Goal: Task Accomplishment & Management: Complete application form

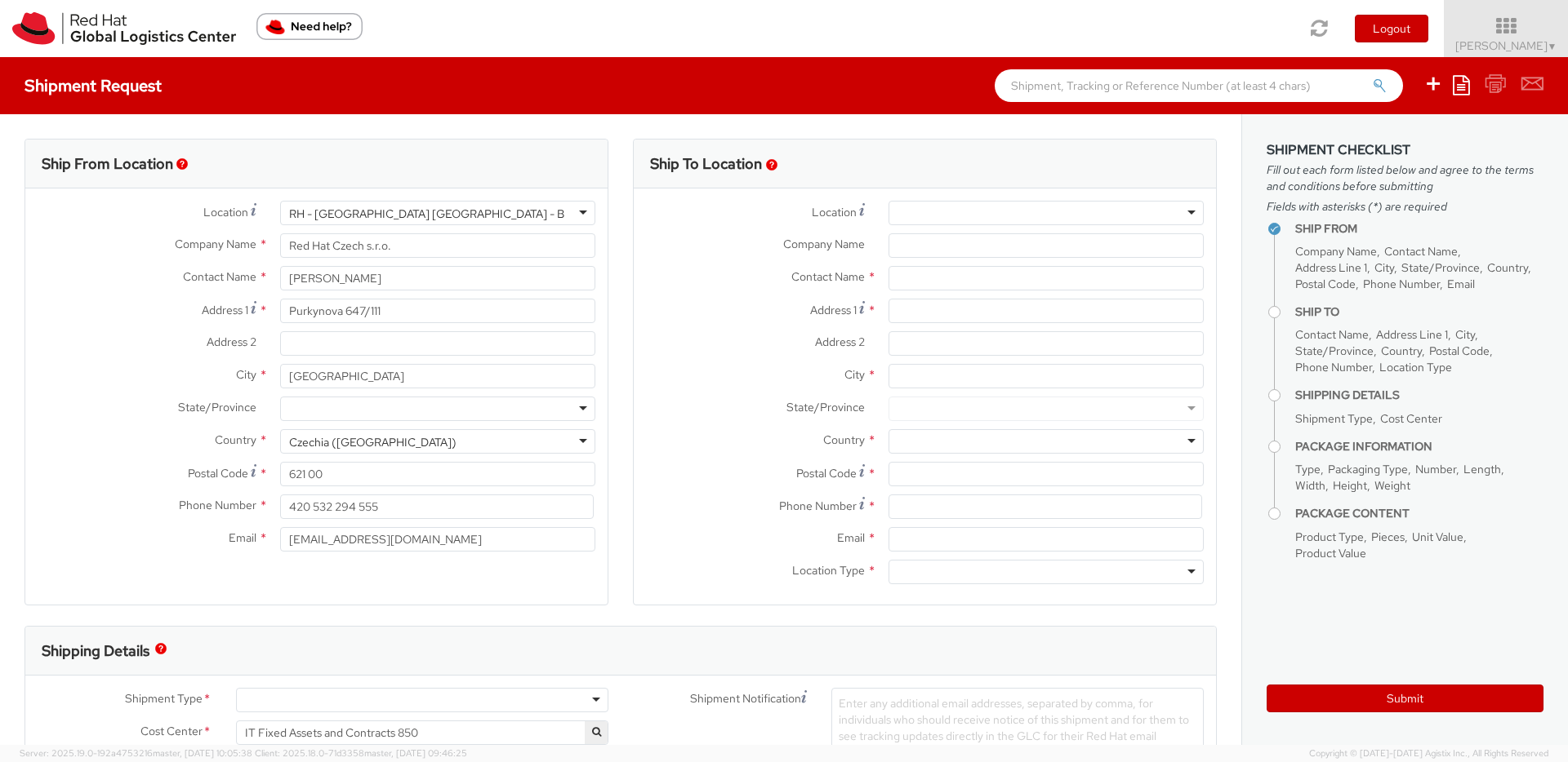
select select
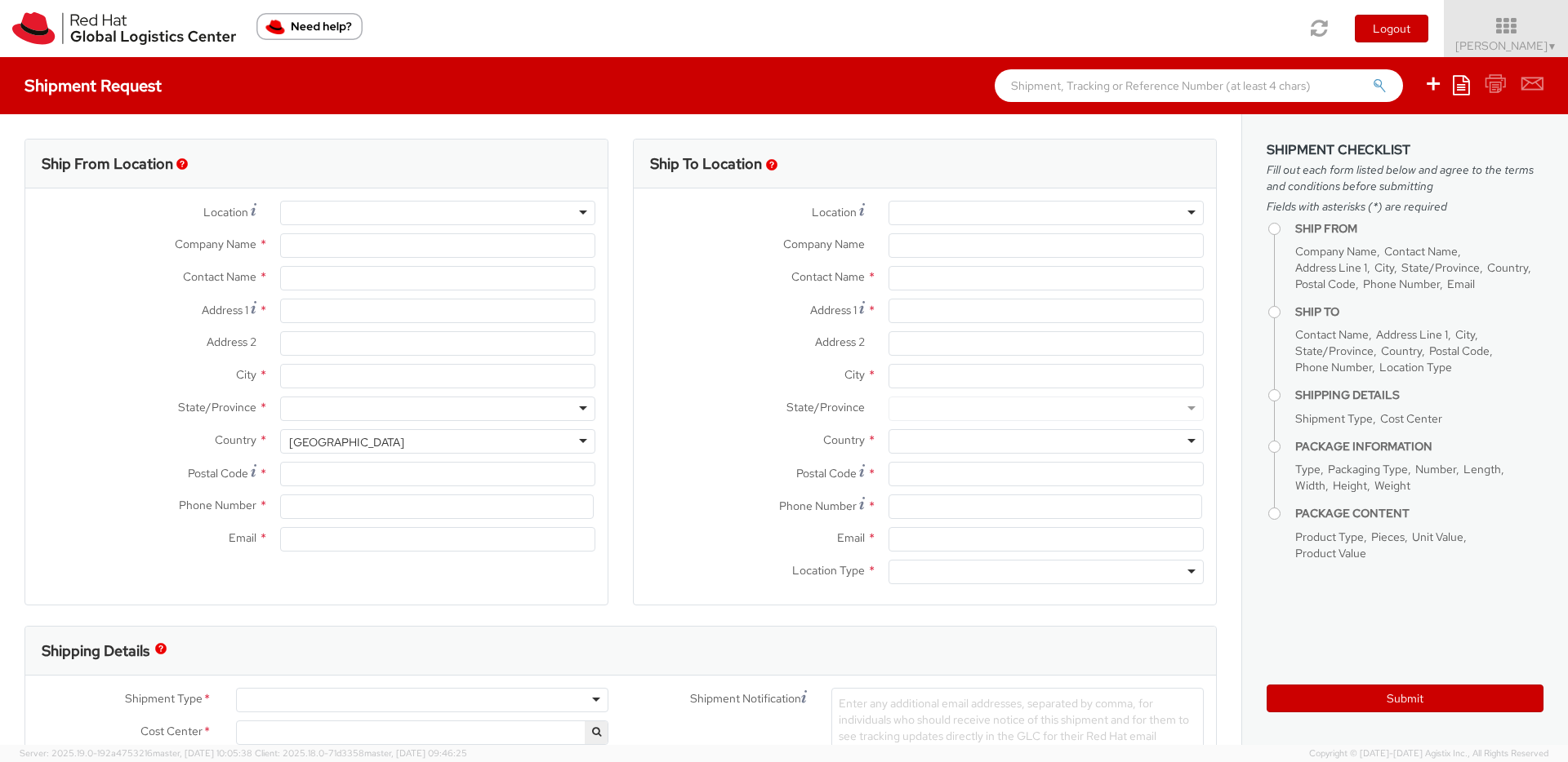
select select
select select "850"
type input "Red Hat Czech s.r.o."
type input "[PERSON_NAME]"
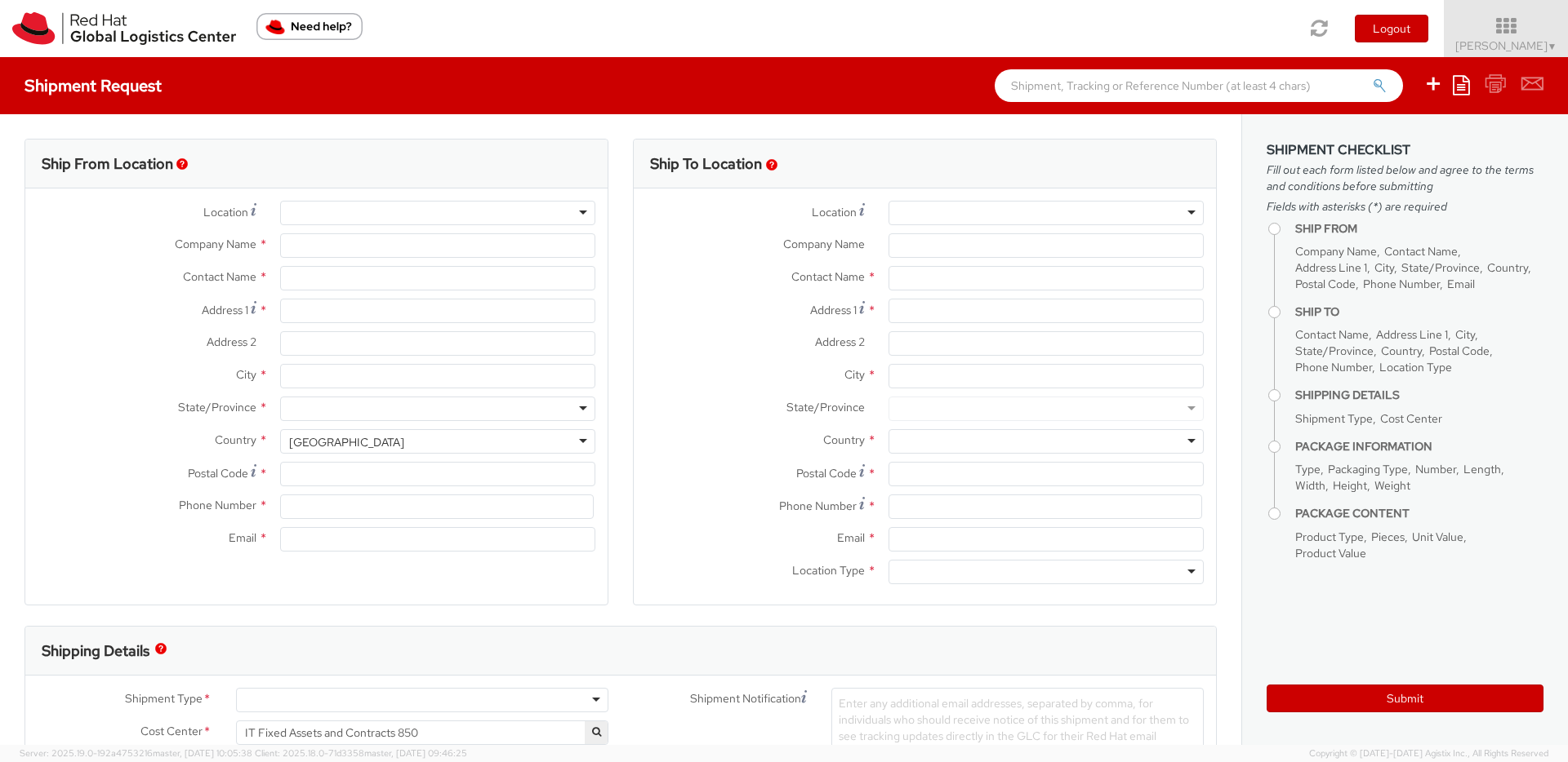
type input "Purkynova 647/111"
type input "[GEOGRAPHIC_DATA]"
type input "621 00"
type input "420 532 294 555"
type input "[EMAIL_ADDRESS][DOMAIN_NAME]"
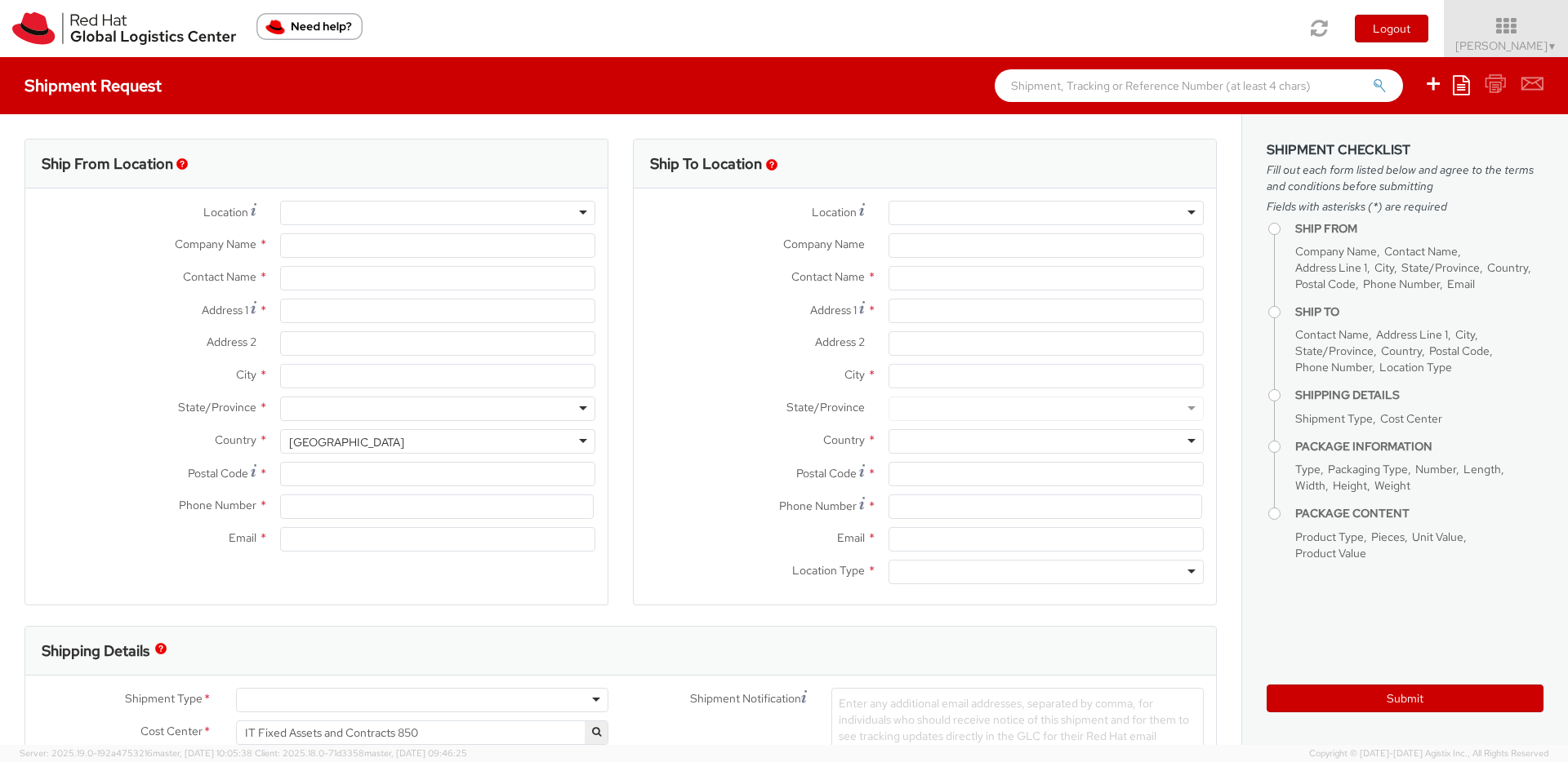
select select "CM"
select select "KGS"
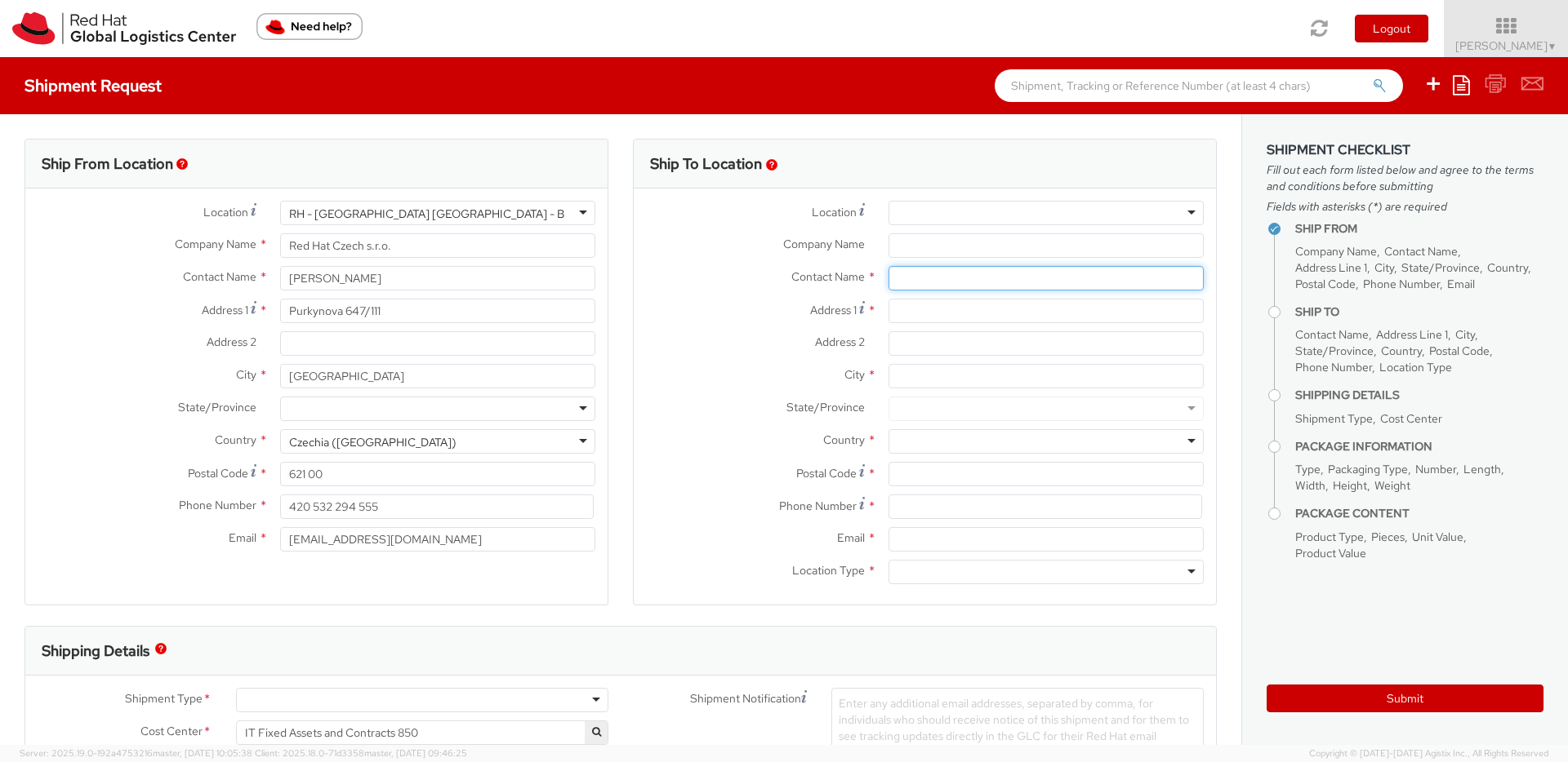
click at [929, 279] on input "text" at bounding box center [1045, 278] width 315 height 25
paste input "Karthik Naik"
type input "Karthik Naik"
click at [702, 324] on div "Address 1 *" at bounding box center [924, 315] width 582 height 32
click at [991, 309] on input "Address 1 *" at bounding box center [1045, 311] width 315 height 25
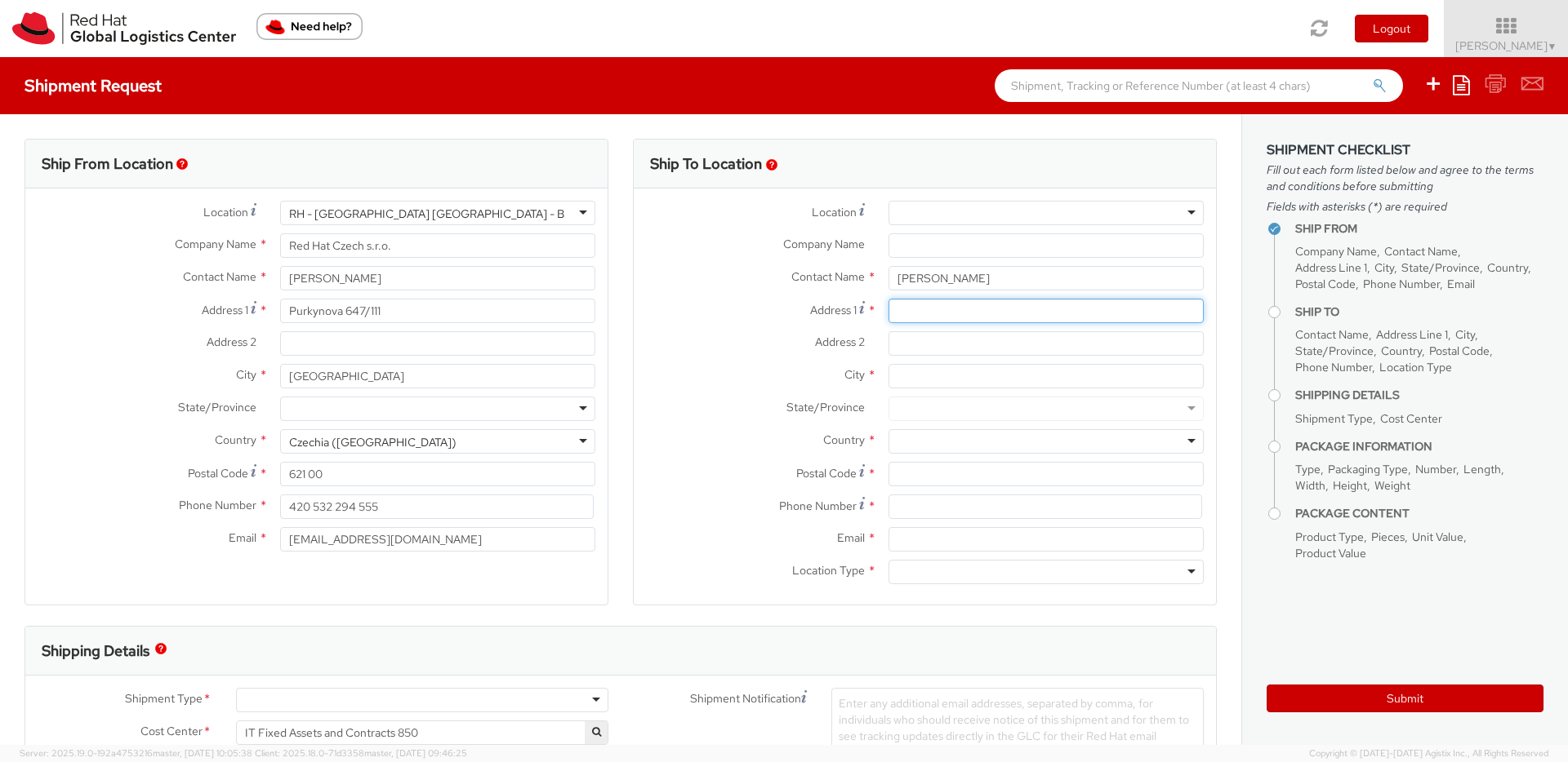
paste input "Am Vogelherd 3"
type input "Am Vogelherd 3"
click at [893, 381] on input "City *" at bounding box center [1045, 377] width 315 height 25
paste input "Munich"
type input "Munich"
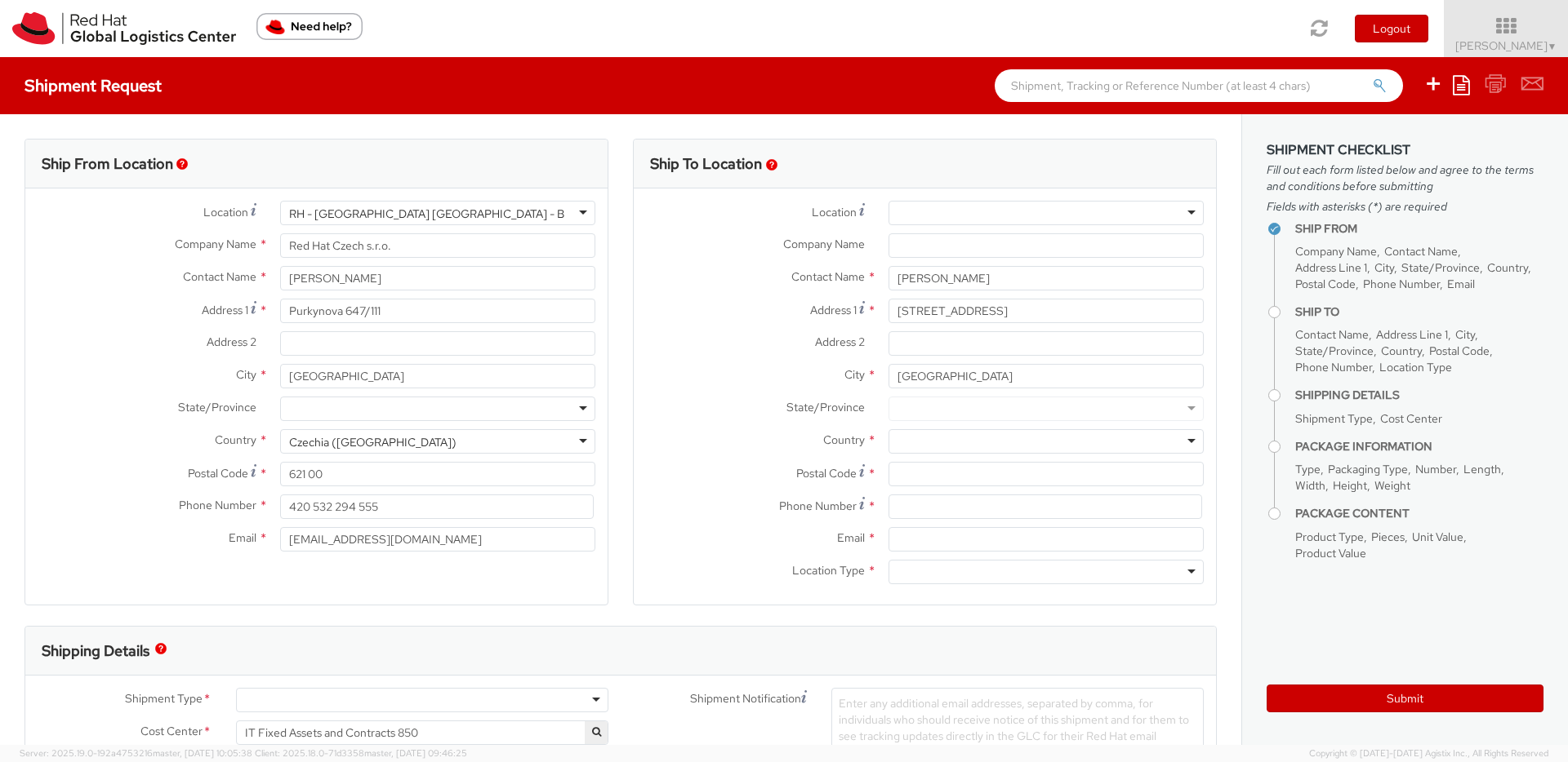
click at [753, 406] on label "State/Province *" at bounding box center [755, 407] width 242 height 21
click at [917, 473] on input "Postal Code *" at bounding box center [1045, 474] width 315 height 25
paste input "81476"
type input "81476"
click at [933, 442] on div at bounding box center [1045, 442] width 315 height 25
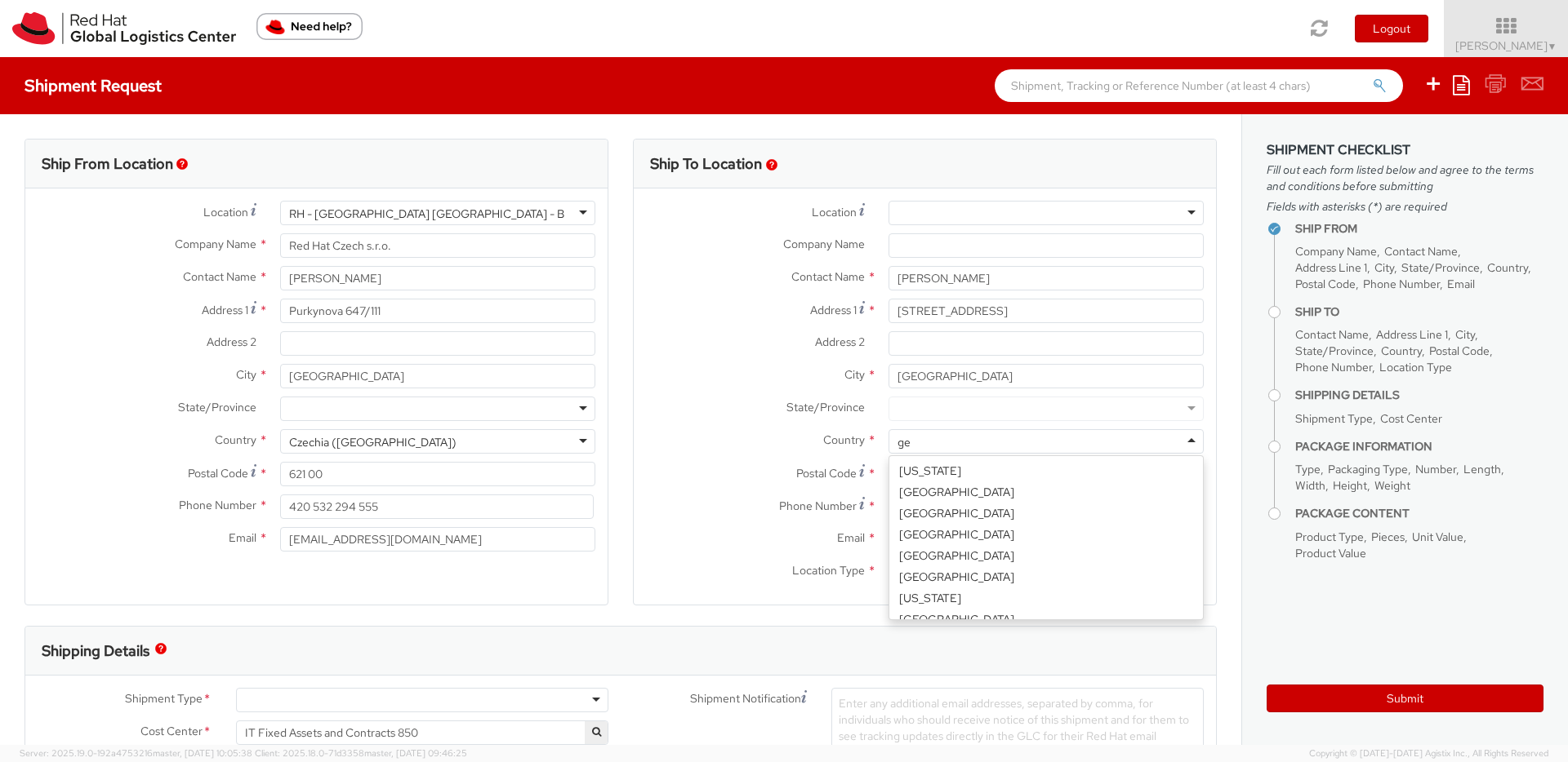
type input "ger"
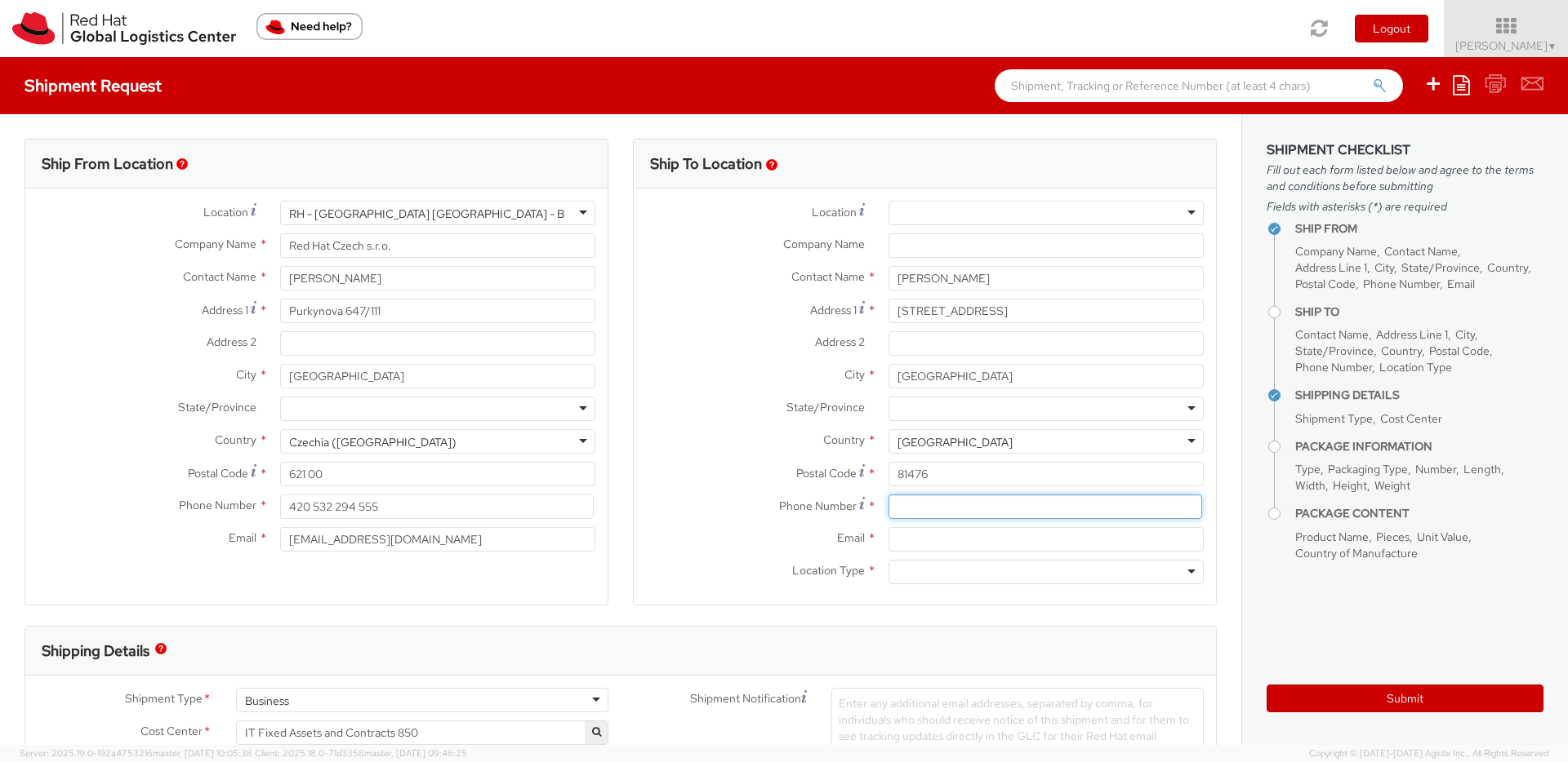
click at [917, 509] on input at bounding box center [1044, 507] width 313 height 25
paste input "+4915112044039"
type input "+4915112044039"
click at [965, 543] on input "Email *" at bounding box center [1045, 540] width 315 height 25
paste input "kanaik@redhat.com"
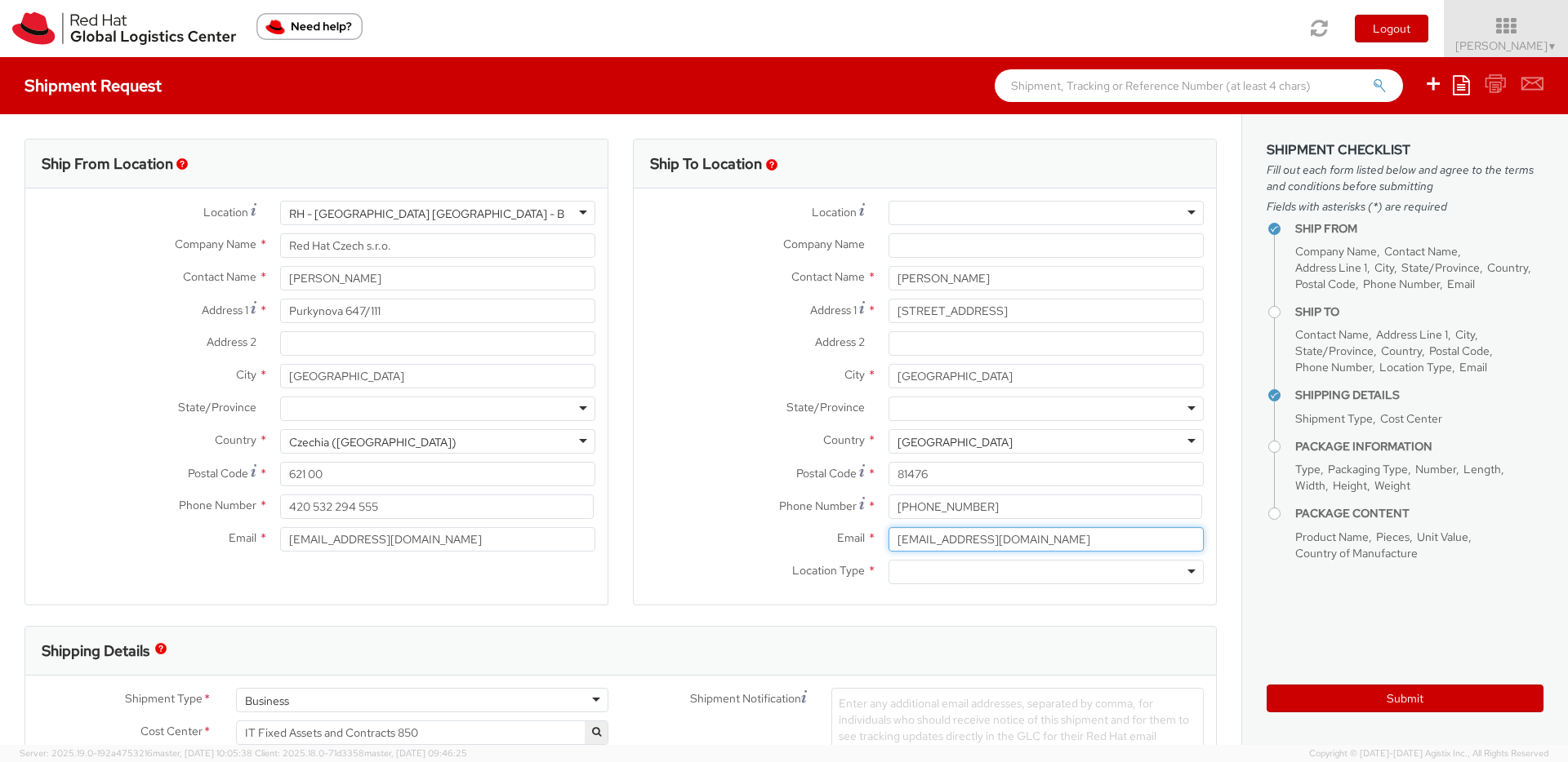
type input "kanaik@redhat.com"
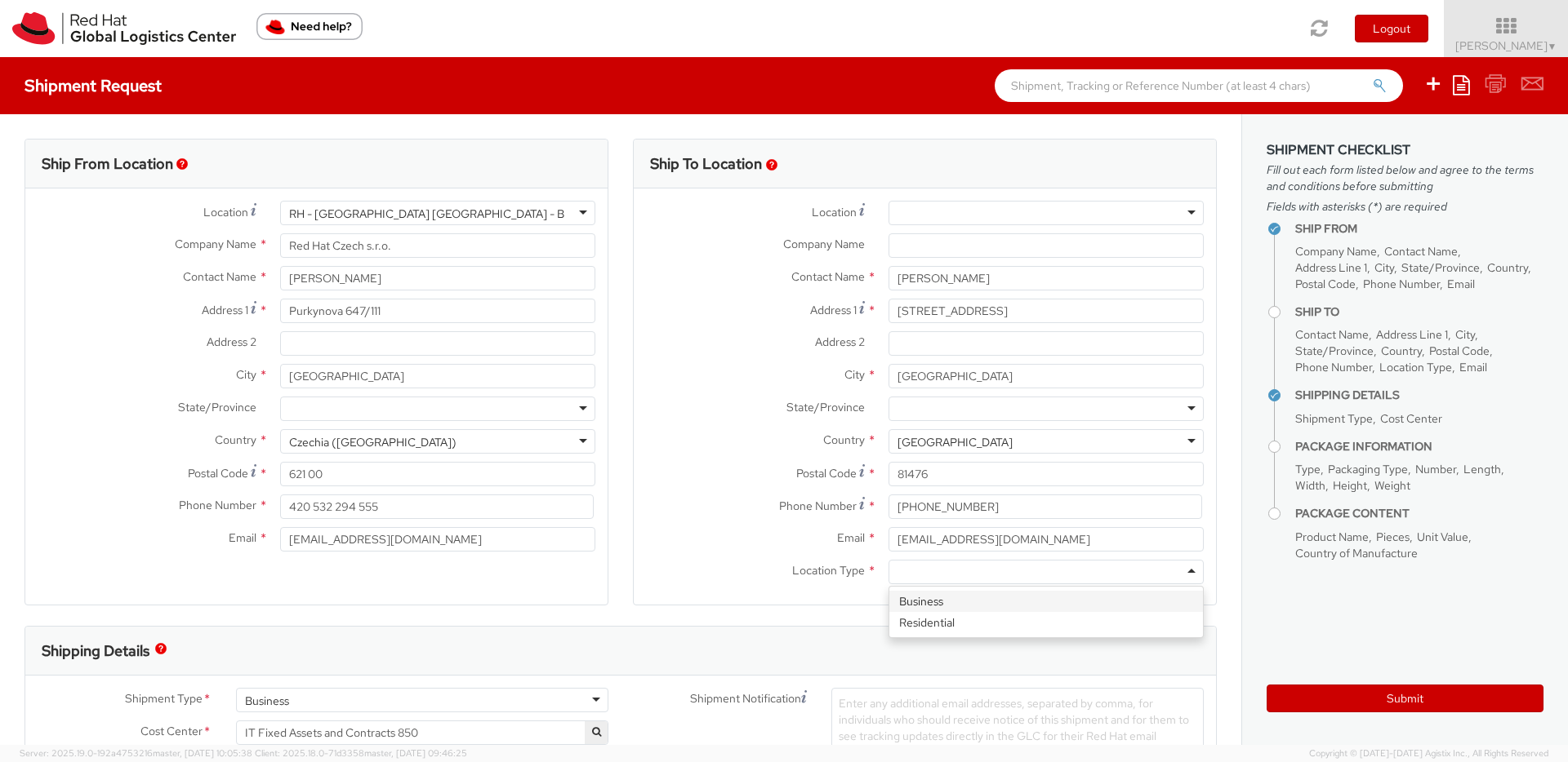
click at [952, 573] on div at bounding box center [1045, 573] width 315 height 25
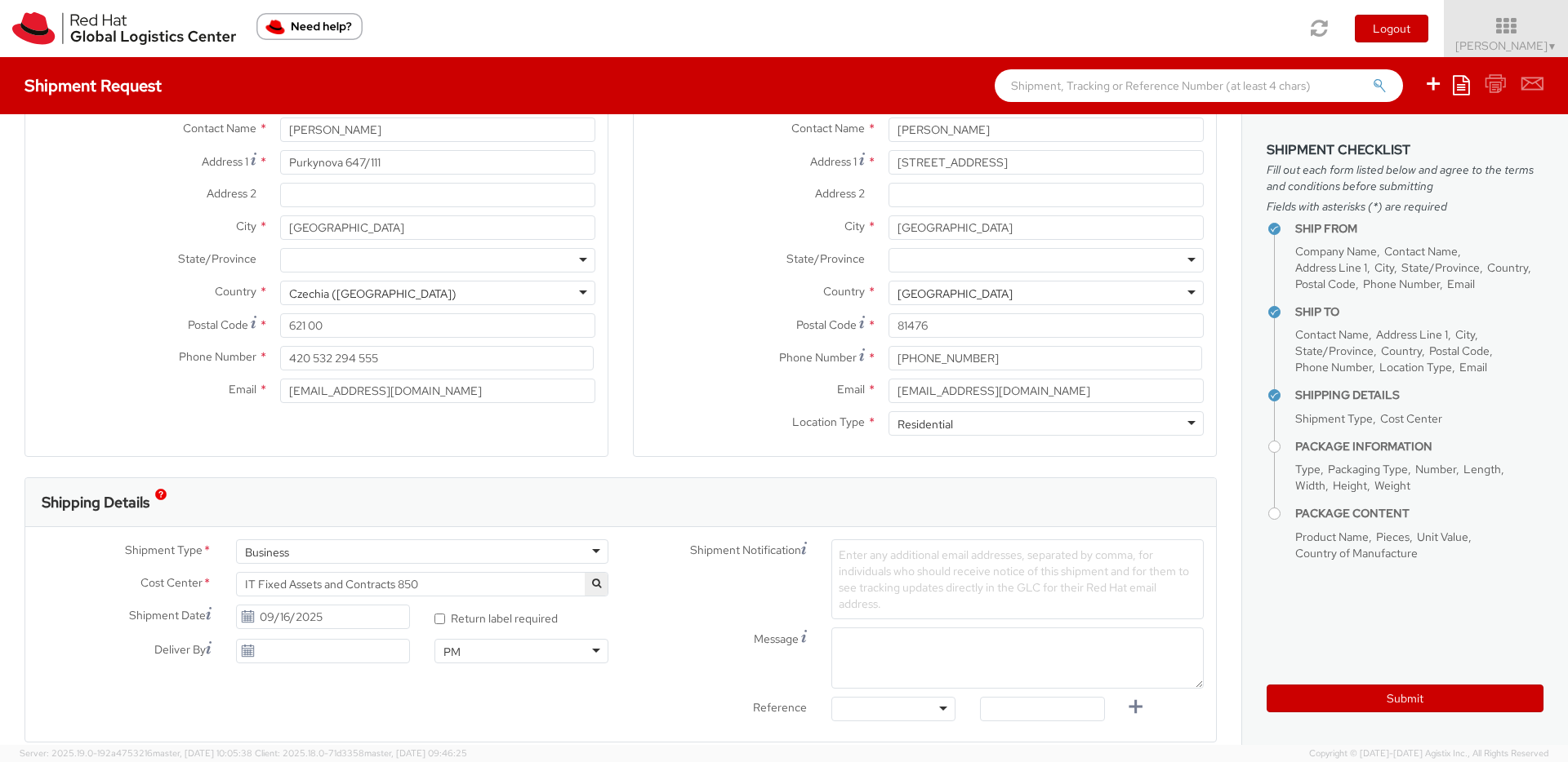
scroll to position [154, 0]
click at [876, 579] on span "Enter any additional email addresses, separated by comma, for individuals who s…" at bounding box center [1014, 574] width 350 height 63
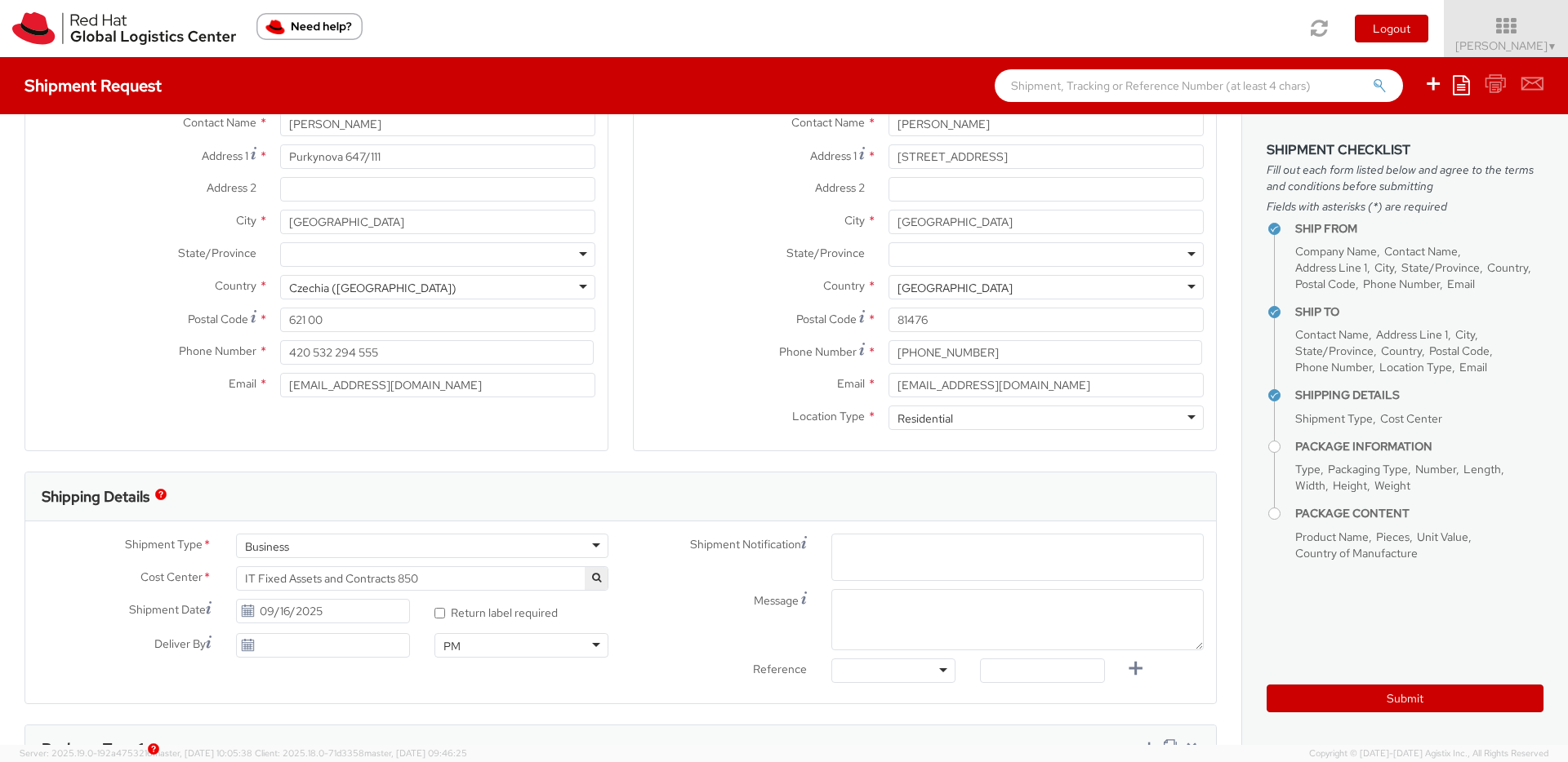
paste input "kanaik@redhat.com"
type input "kanaik@redhat.com"
paste input "[EMAIL_ADDRESS][DOMAIN_NAME]"
type input "[EMAIL_ADDRESS][DOMAIN_NAME]"
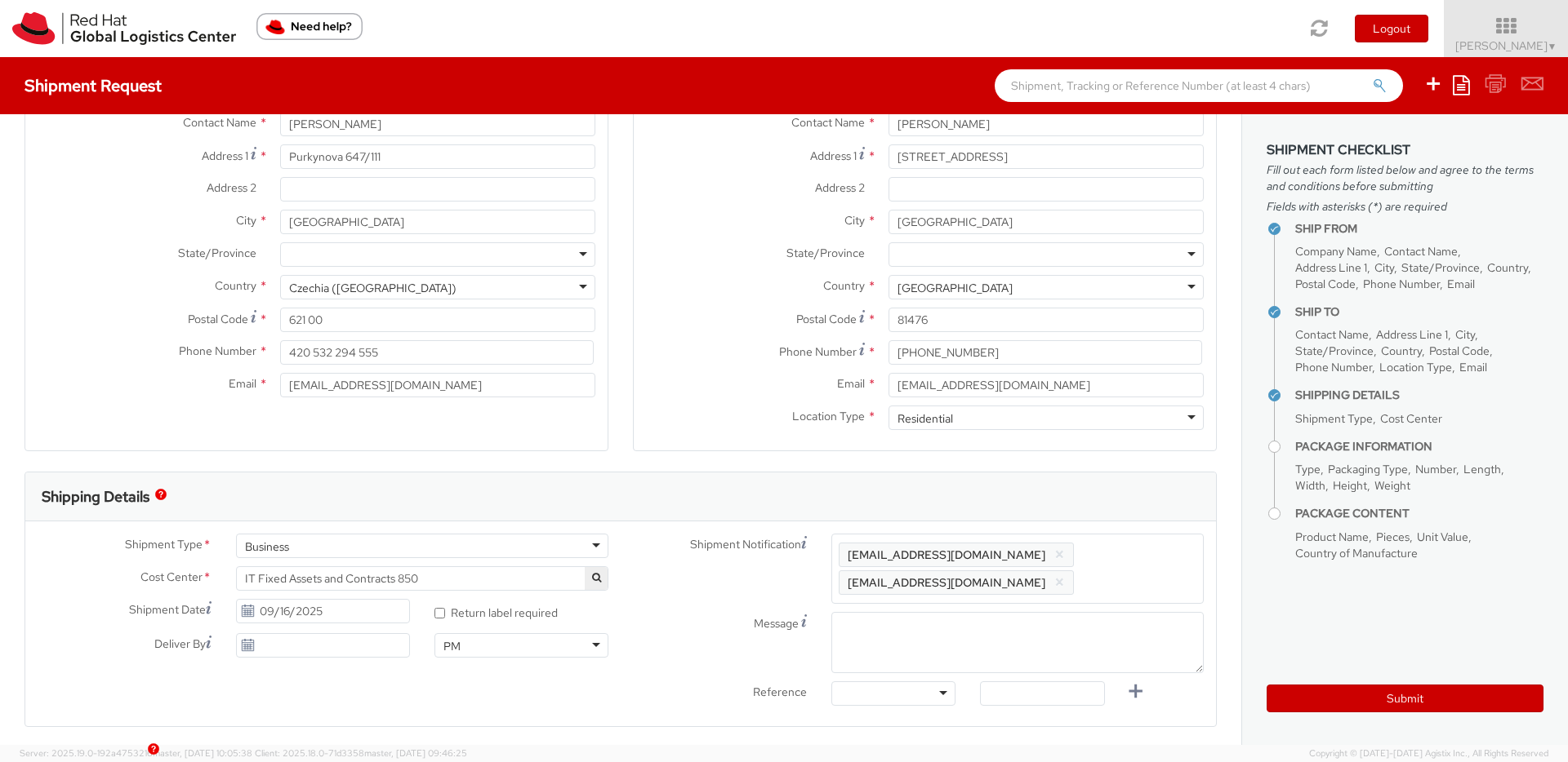
paste input "glevert@redhat.com"
type input "glevert@redhat.com"
paste input "dgalovic@redhat.com"
type input "dgalovic@redhat.com"
click at [900, 762] on div at bounding box center [893, 775] width 124 height 25
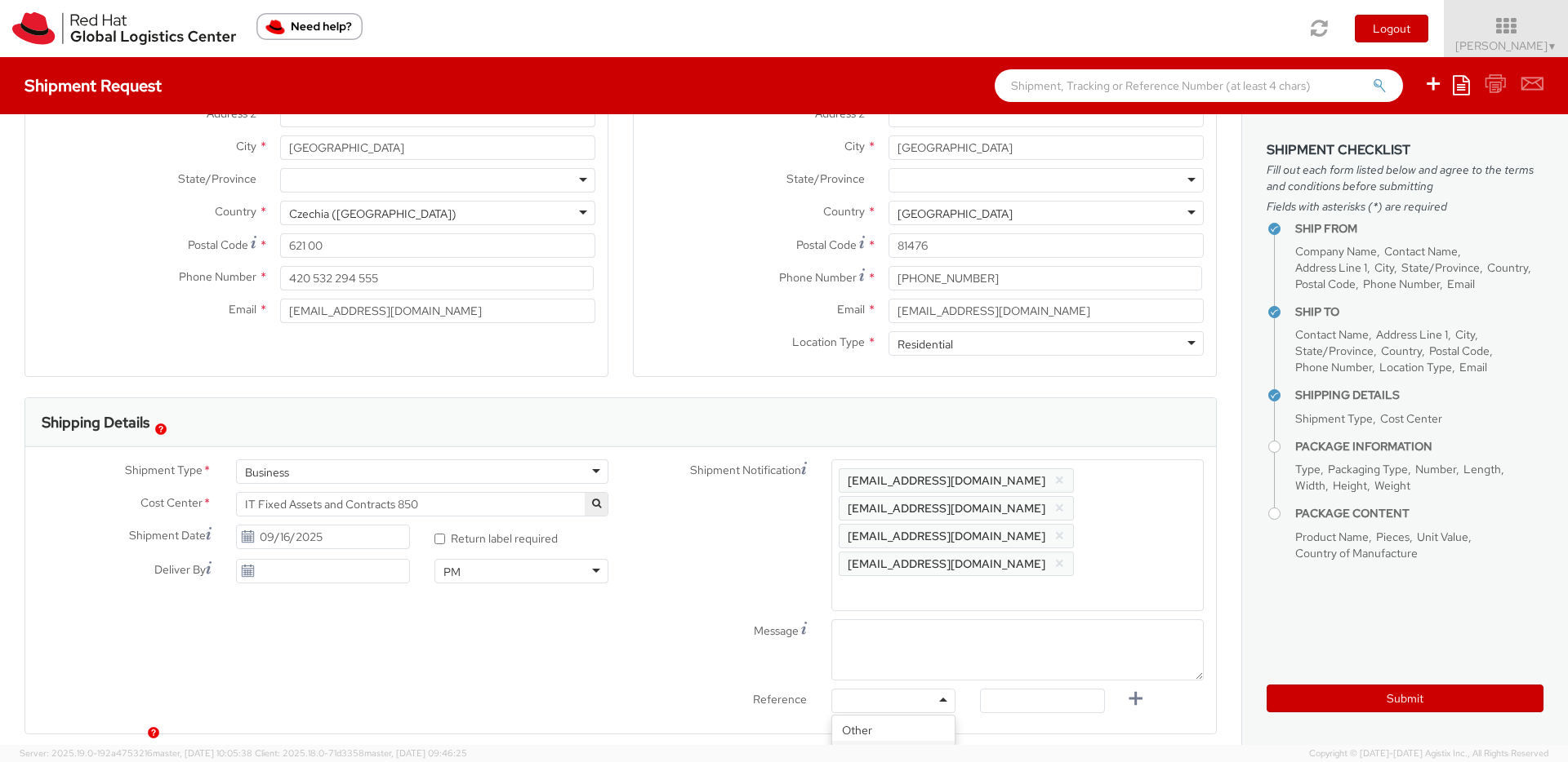
scroll to position [240, 0]
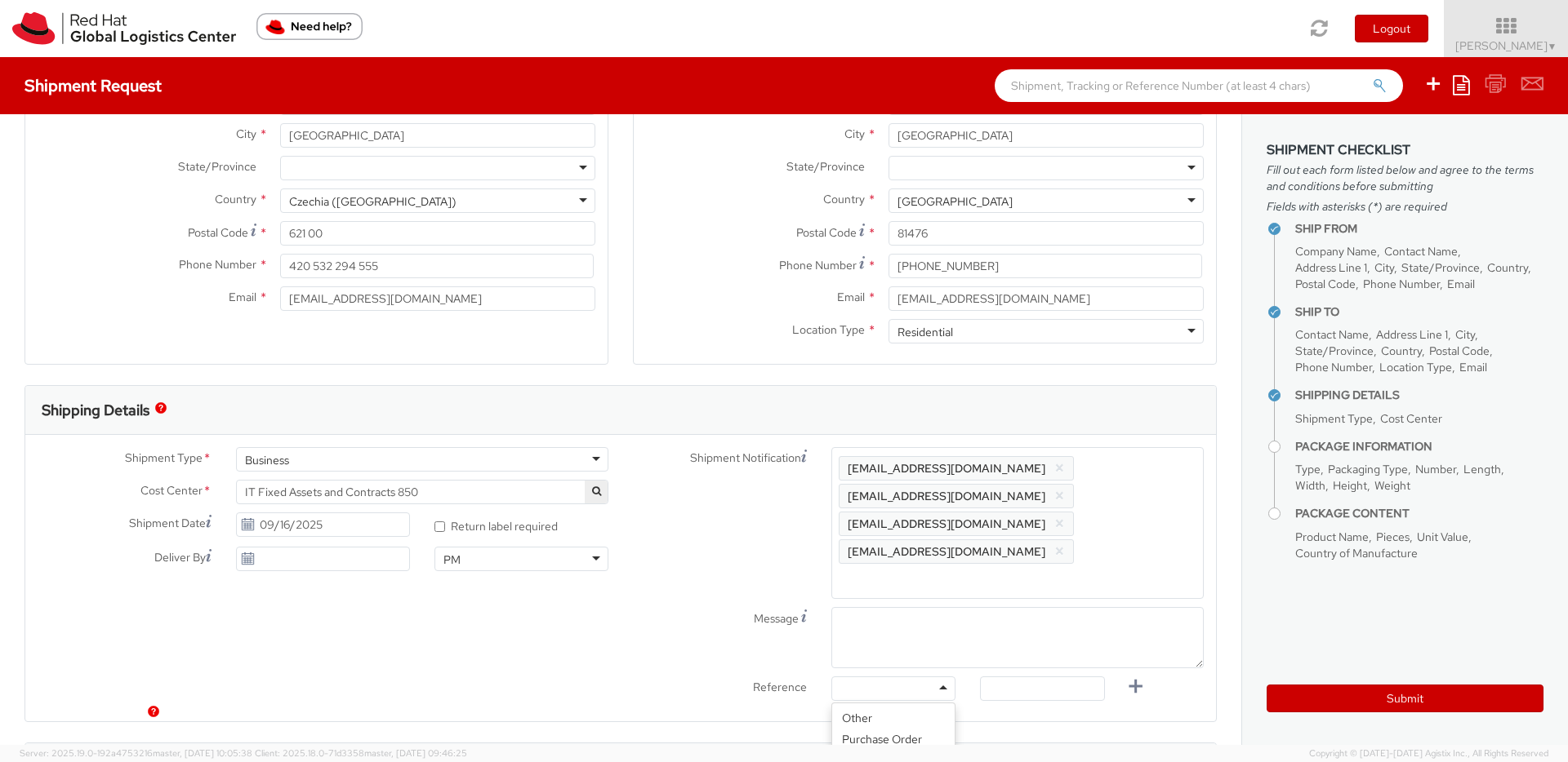
drag, startPoint x: 891, startPoint y: 725, endPoint x: 915, endPoint y: 723, distance: 24.1
click at [1007, 677] on input "text" at bounding box center [1042, 689] width 124 height 25
paste input "RITM2198098"
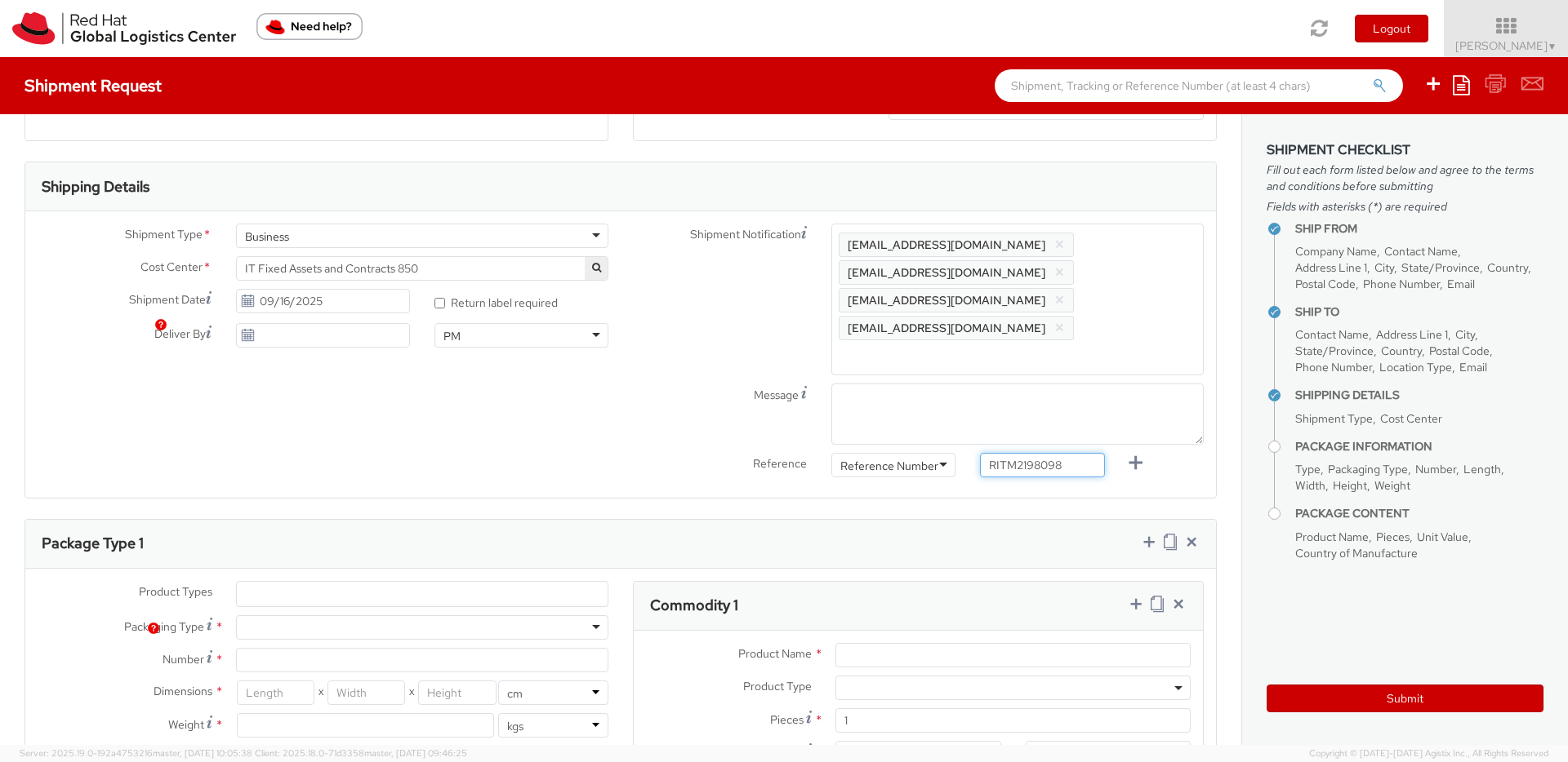
scroll to position [498, 0]
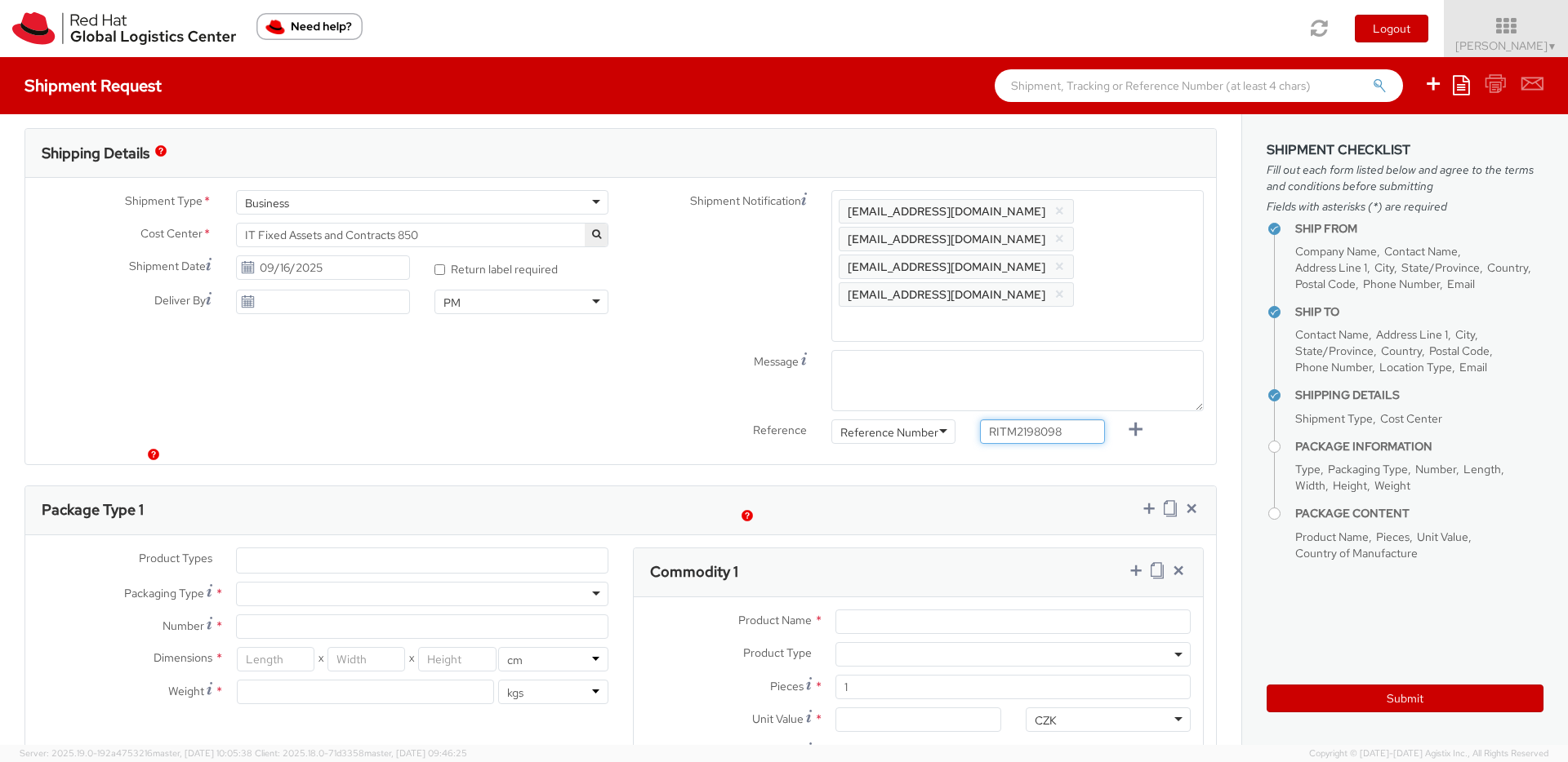
type input "RITM2198098"
click at [437, 549] on ul at bounding box center [422, 561] width 371 height 25
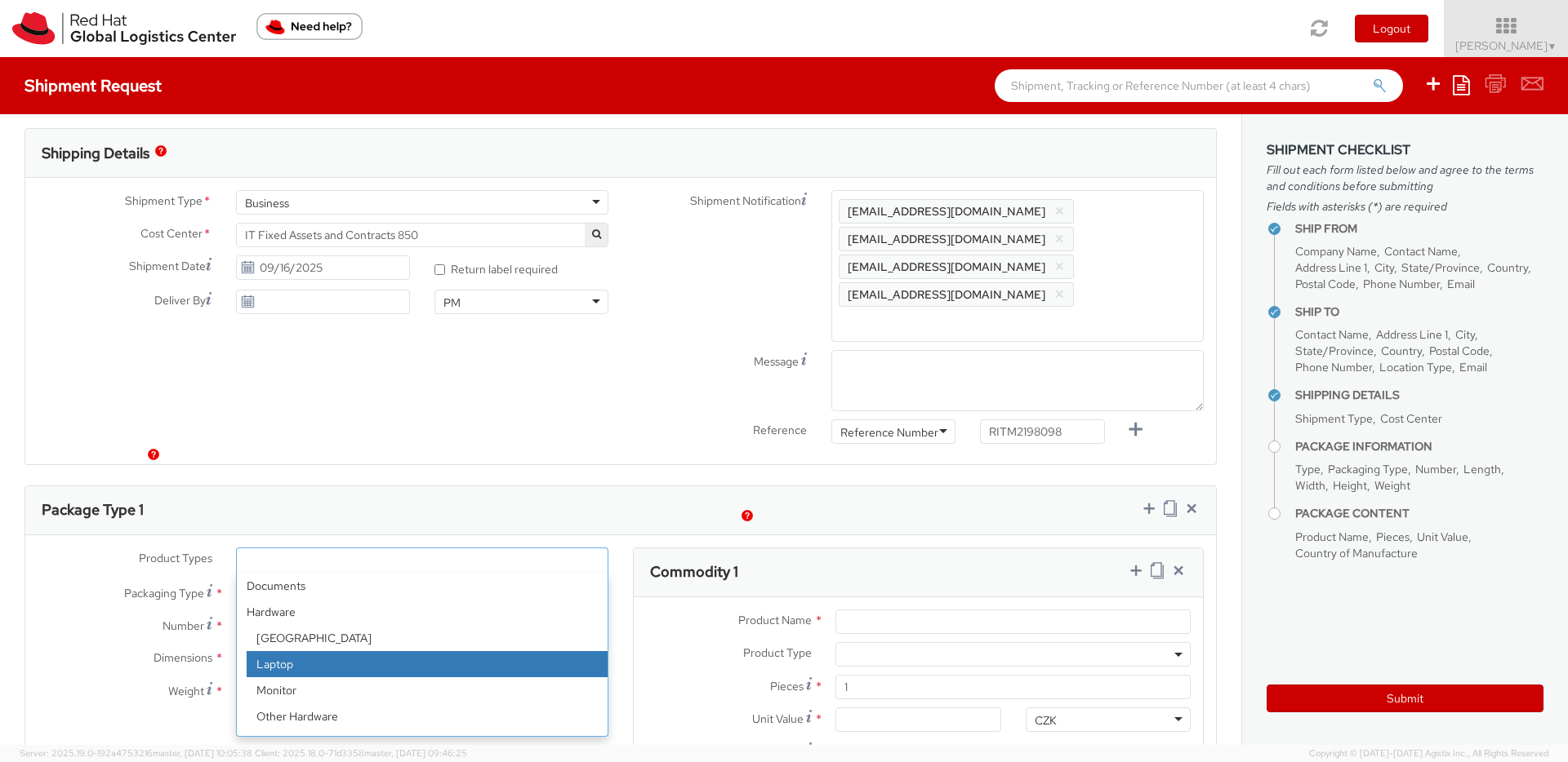
select select "LAPTOP"
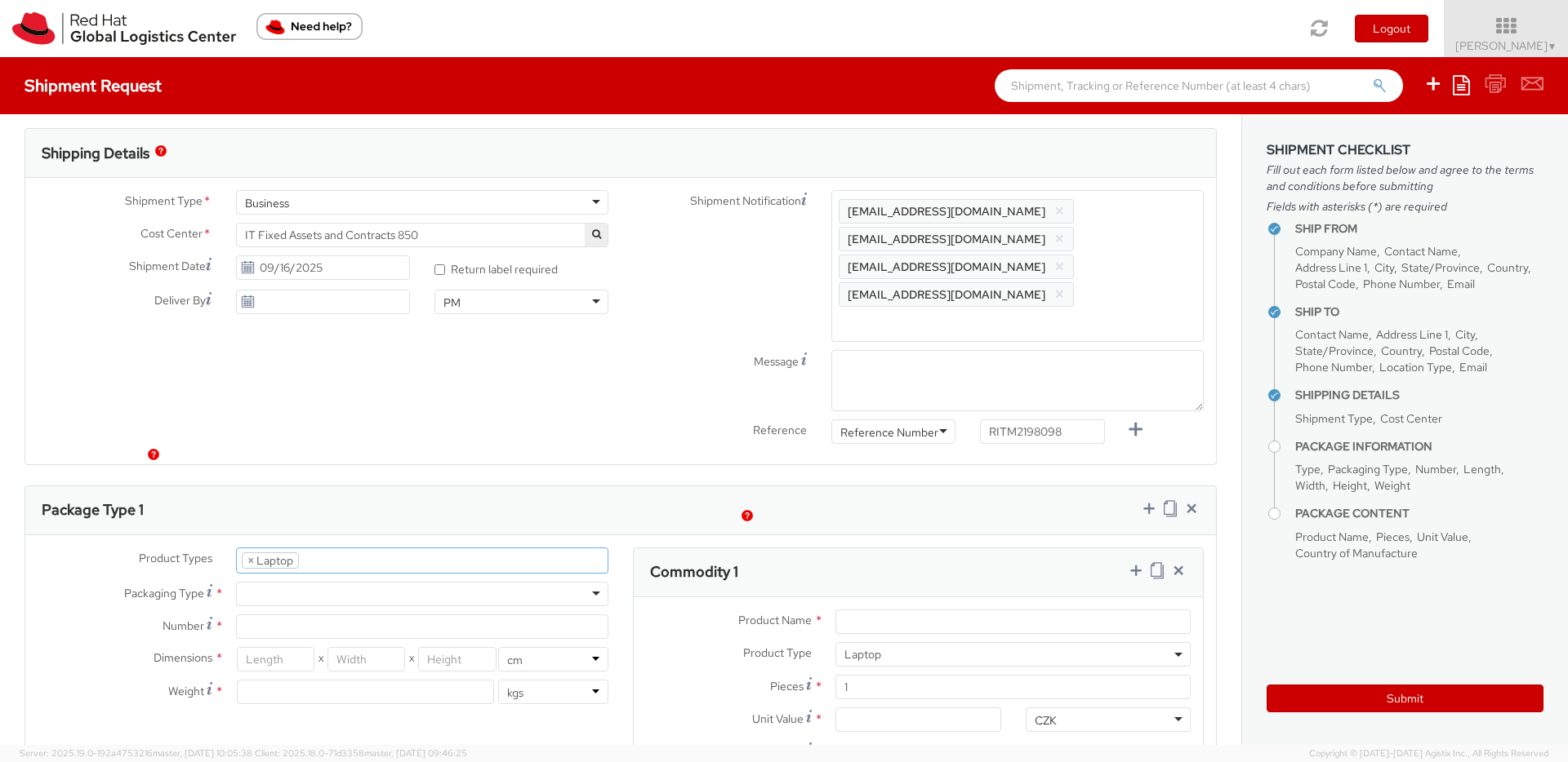
select select "LAPTOP"
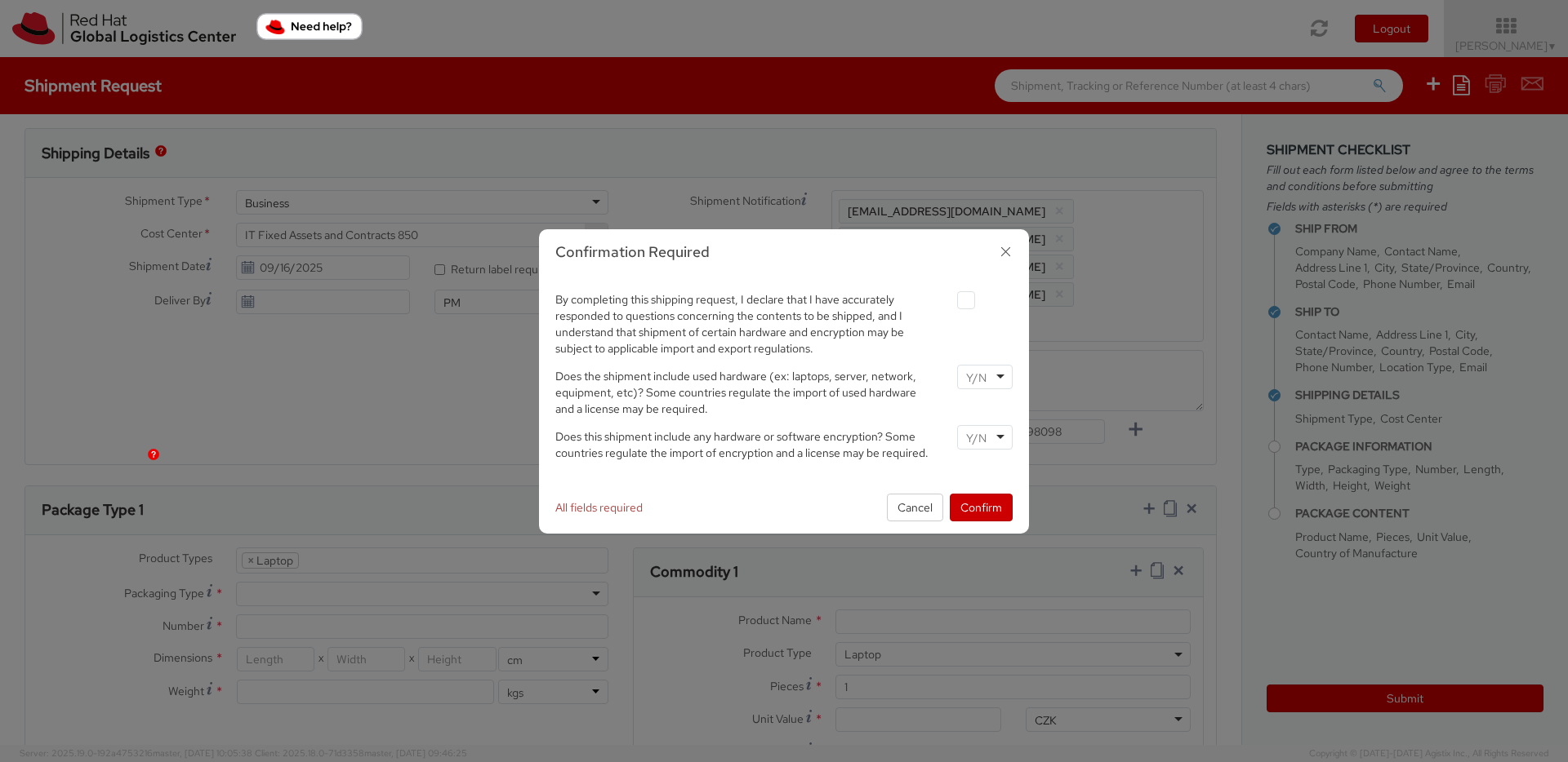
click at [976, 302] on agx-checkbox at bounding box center [985, 300] width 56 height 18
click at [971, 303] on label at bounding box center [966, 300] width 18 height 18
click at [953, 303] on input "checkbox" at bounding box center [946, 300] width 10 height 10
checkbox input "true"
click at [975, 371] on input "select-one" at bounding box center [977, 378] width 24 height 16
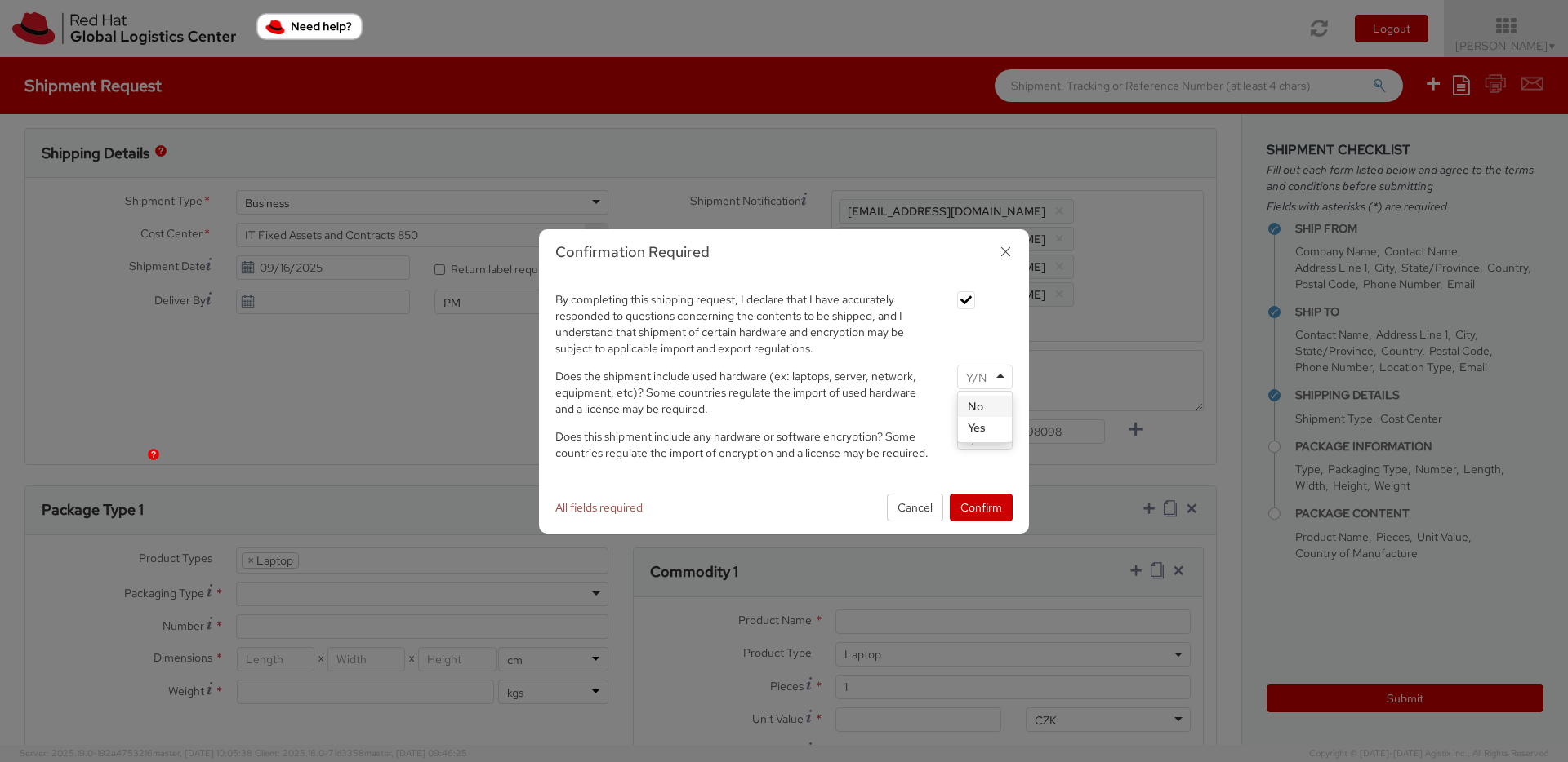
drag, startPoint x: 985, startPoint y: 411, endPoint x: 985, endPoint y: 436, distance: 25.0
click at [985, 436] on input "select-one" at bounding box center [977, 437] width 24 height 16
drag, startPoint x: 973, startPoint y: 513, endPoint x: 507, endPoint y: 489, distance: 466.6
click at [973, 513] on button "Confirm" at bounding box center [981, 507] width 62 height 27
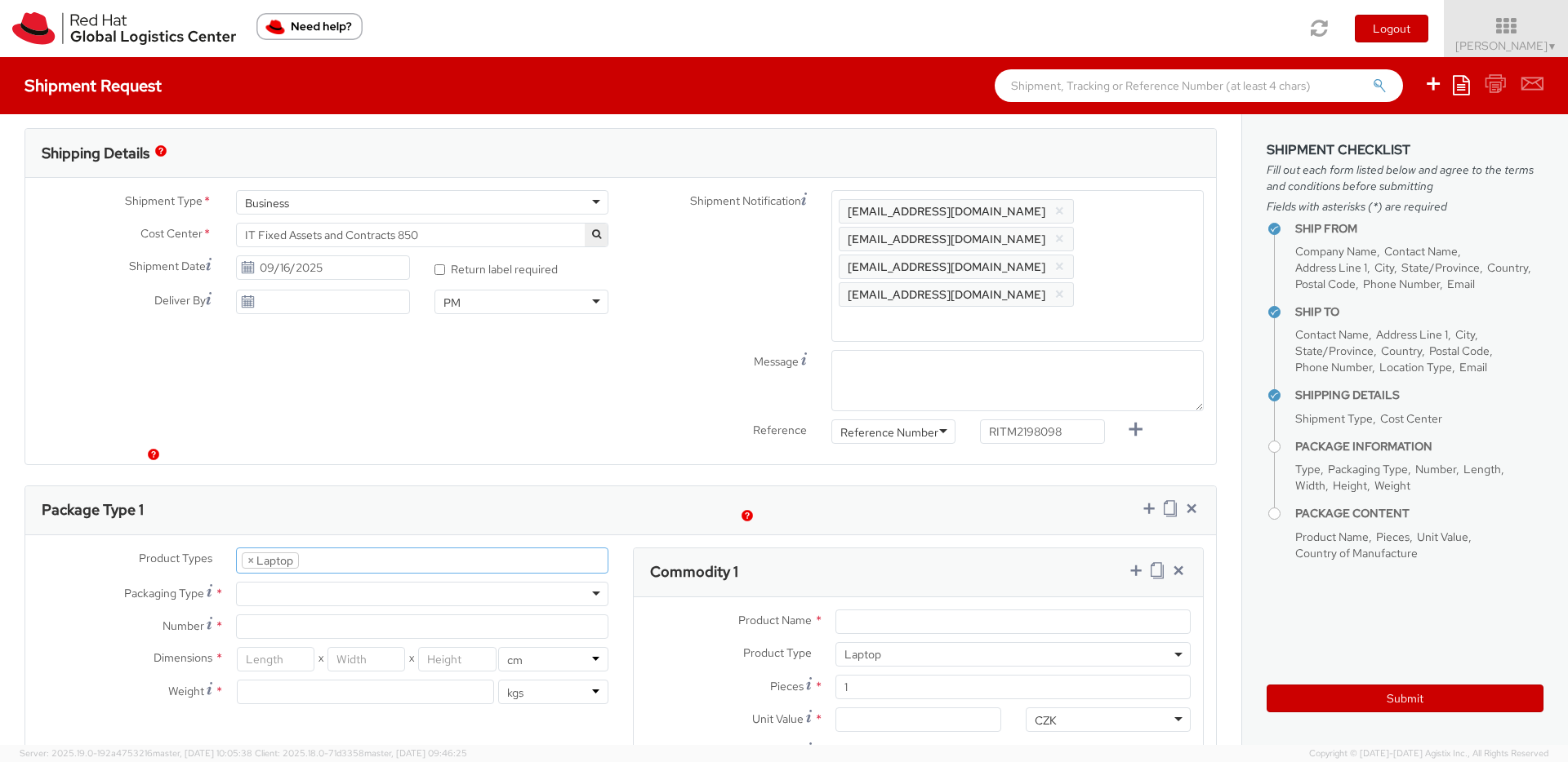
click at [338, 549] on ul "× Laptop" at bounding box center [422, 561] width 371 height 25
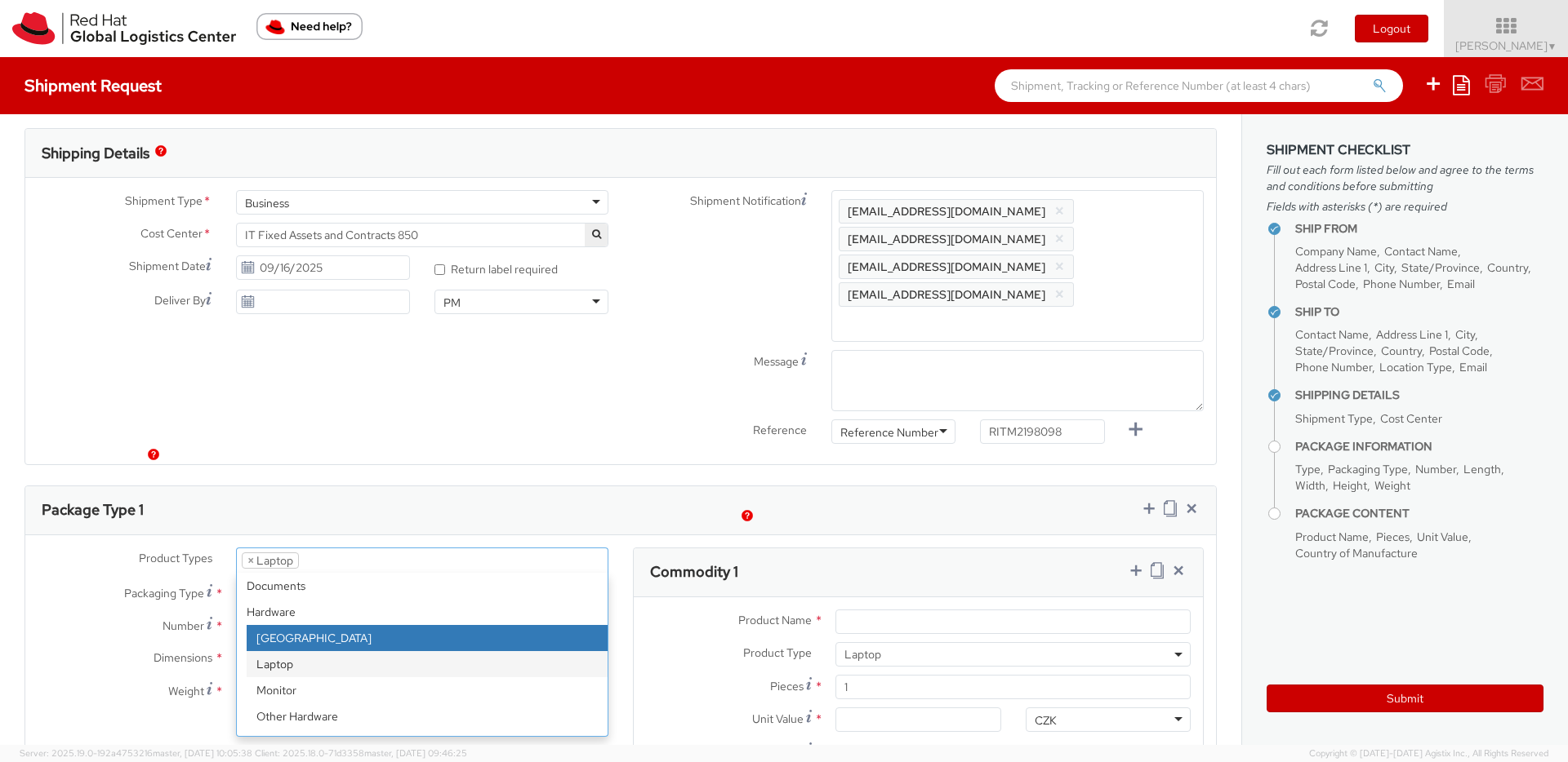
select select "DOC_STATION"
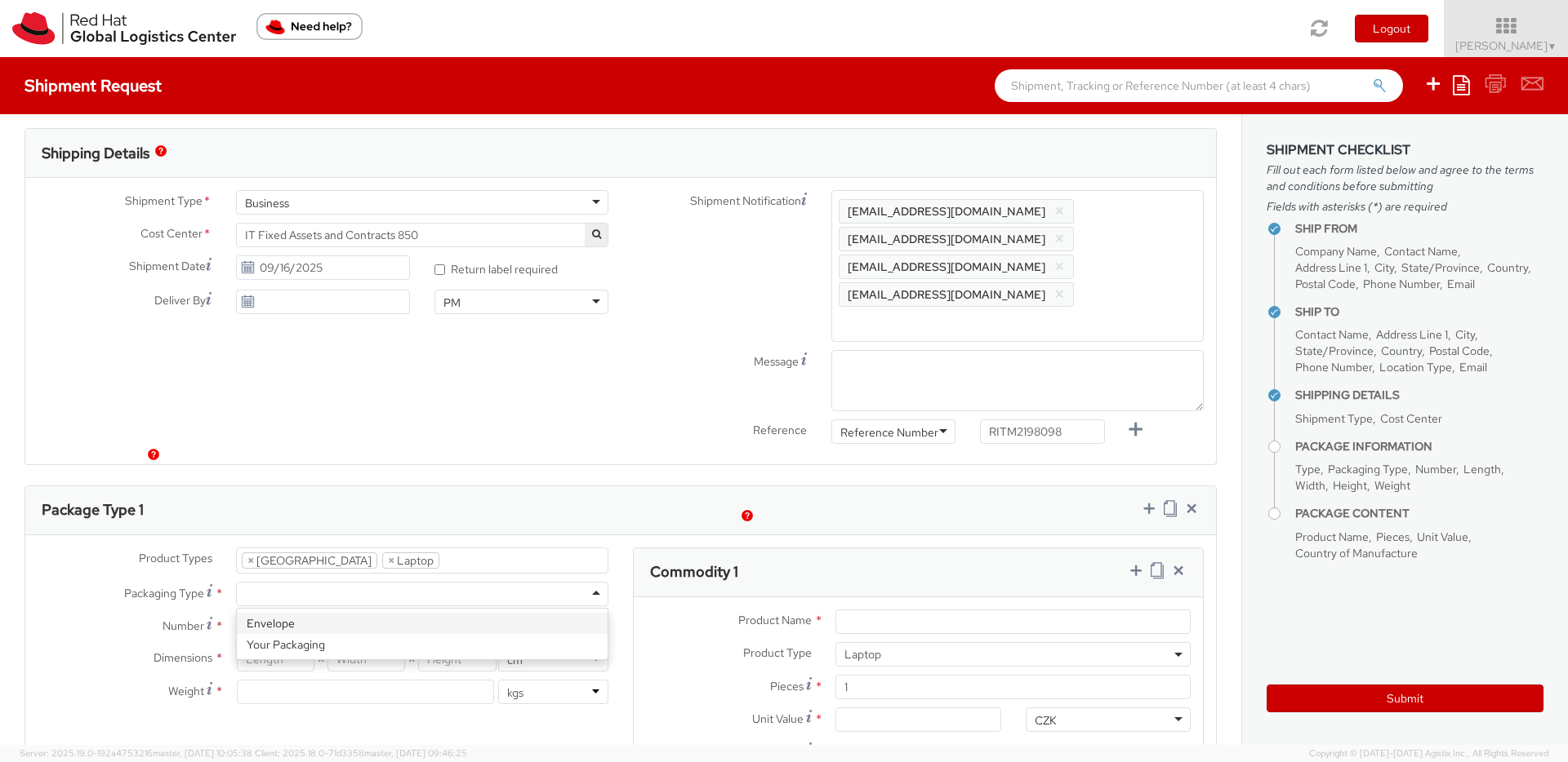
click at [324, 582] on div at bounding box center [421, 594] width 372 height 25
click at [304, 614] on input "Number *" at bounding box center [421, 627] width 372 height 25
type input "1"
click at [288, 647] on input "number" at bounding box center [276, 660] width 78 height 25
type input "30"
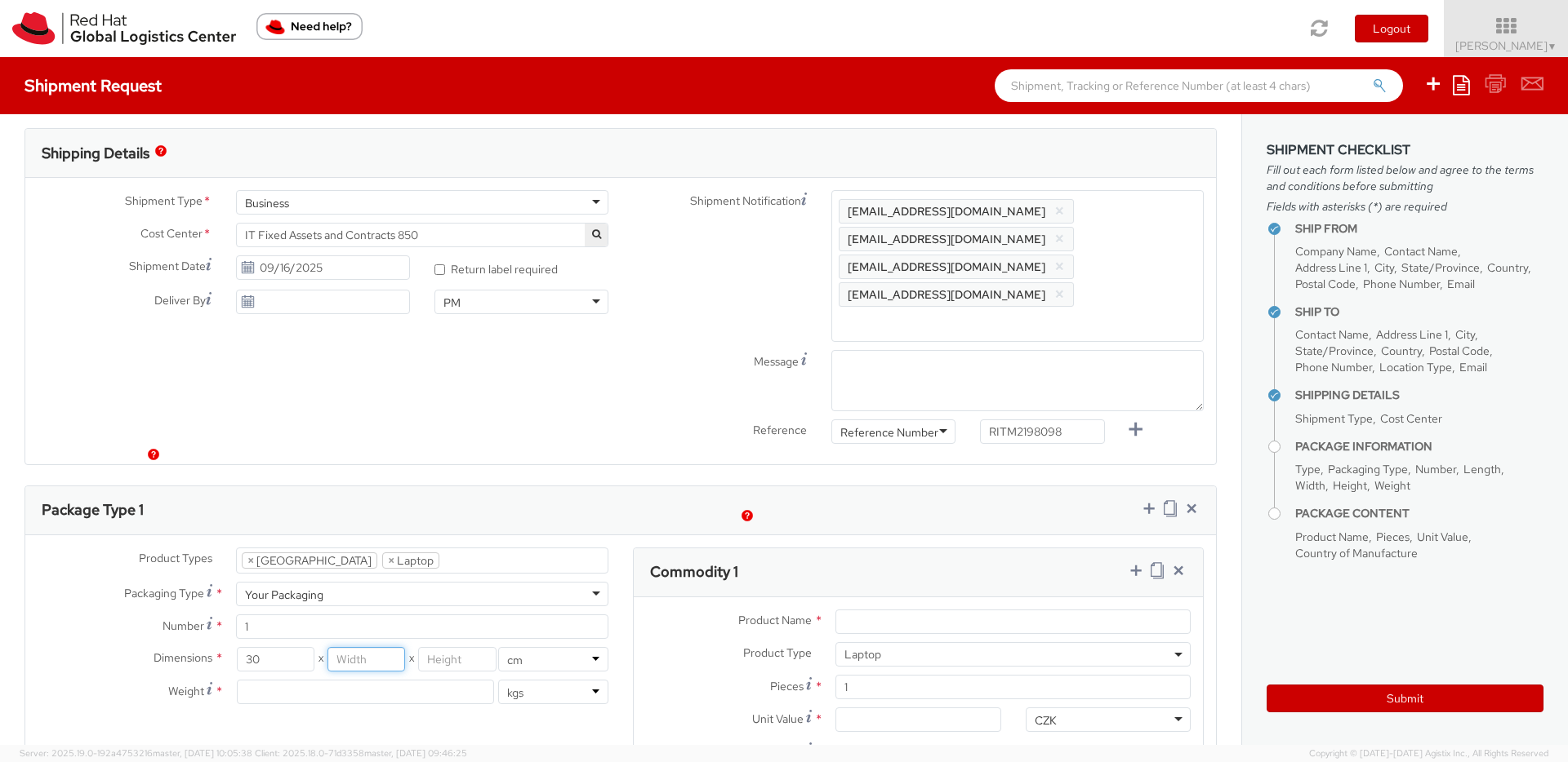
click at [362, 647] on input "number" at bounding box center [366, 660] width 78 height 25
type input "20"
click at [423, 647] on input "number" at bounding box center [457, 660] width 78 height 25
type input "10"
click at [334, 680] on input "number" at bounding box center [365, 692] width 258 height 25
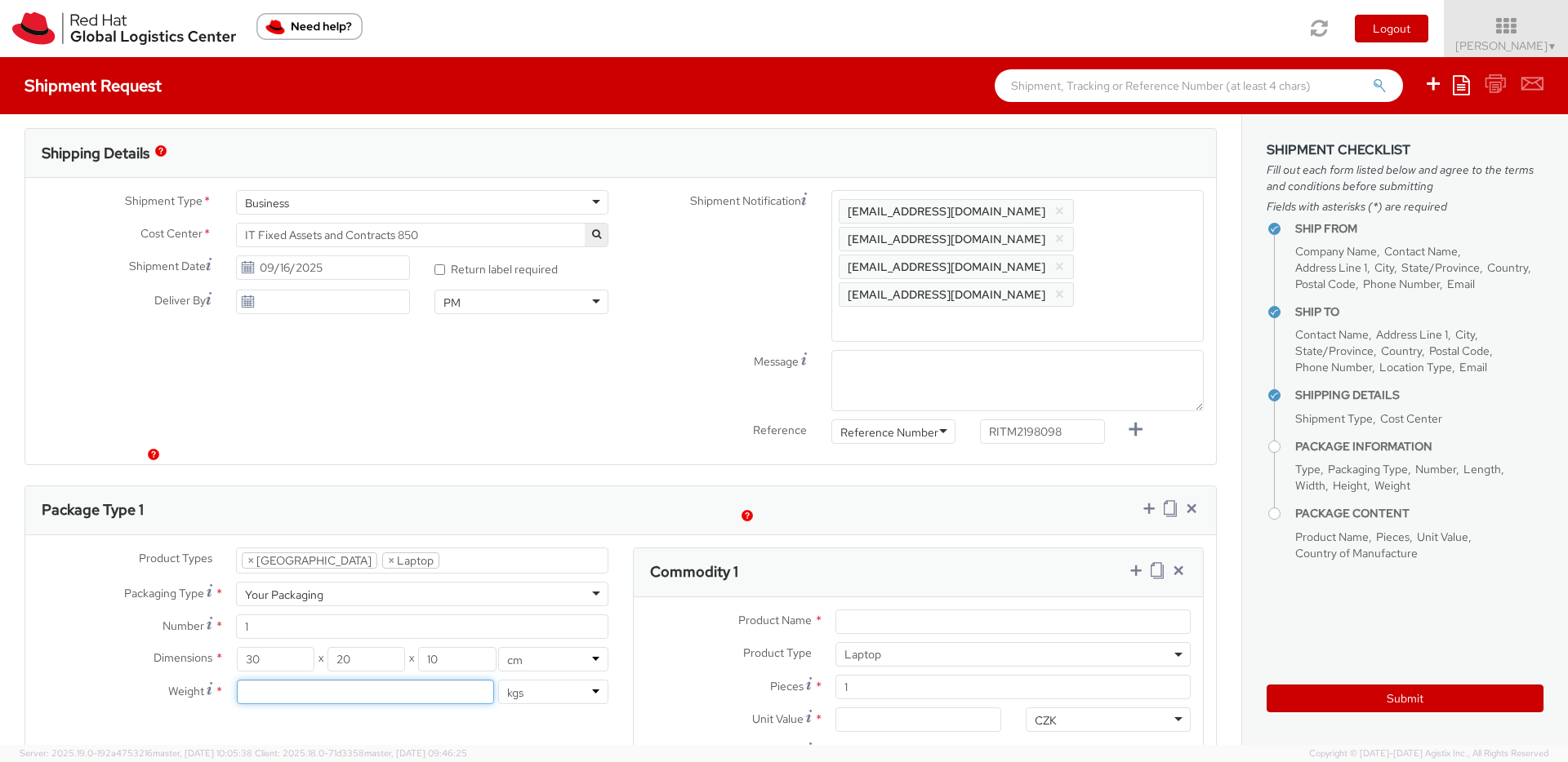
type input "3"
type input "3.5"
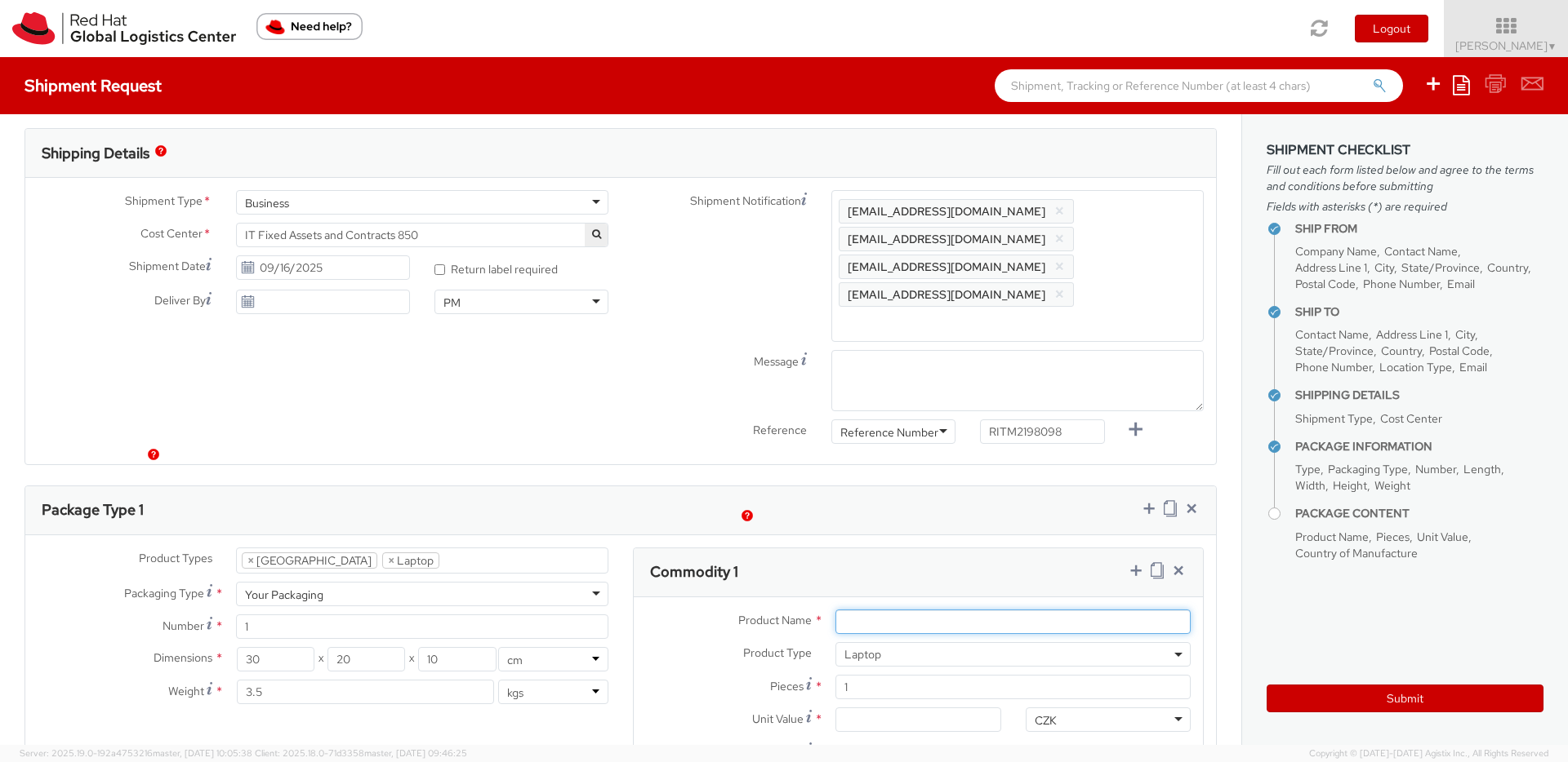
click at [900, 610] on input "Product Name *" at bounding box center [1012, 622] width 355 height 25
click at [897, 610] on input "Product Name *" at bounding box center [1012, 622] width 355 height 25
paste input "MAINSTREAM - Apple MacBook Air 13”"
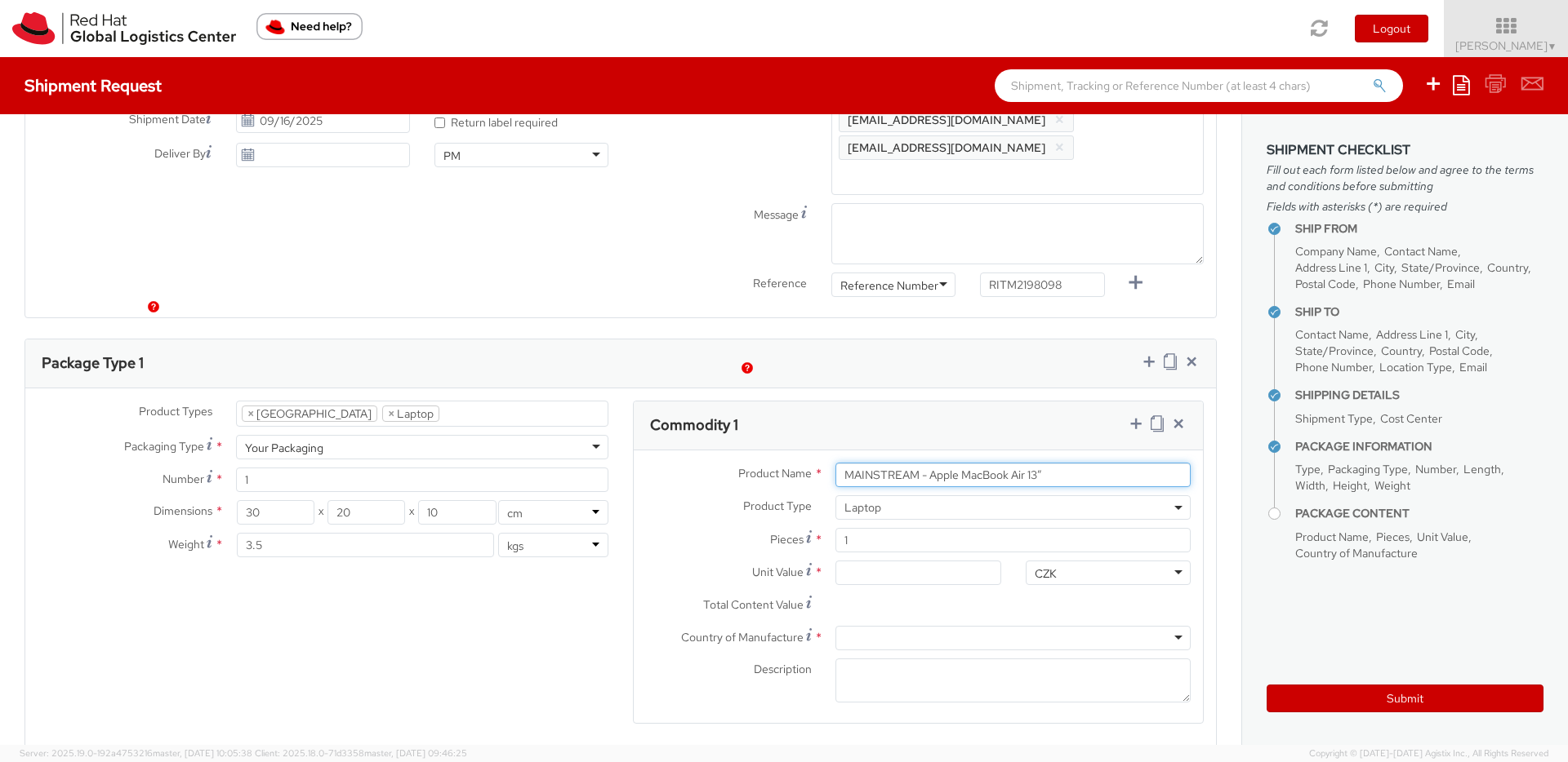
scroll to position [646, 0]
type input "MAINSTREAM - Apple MacBook Air 13”"
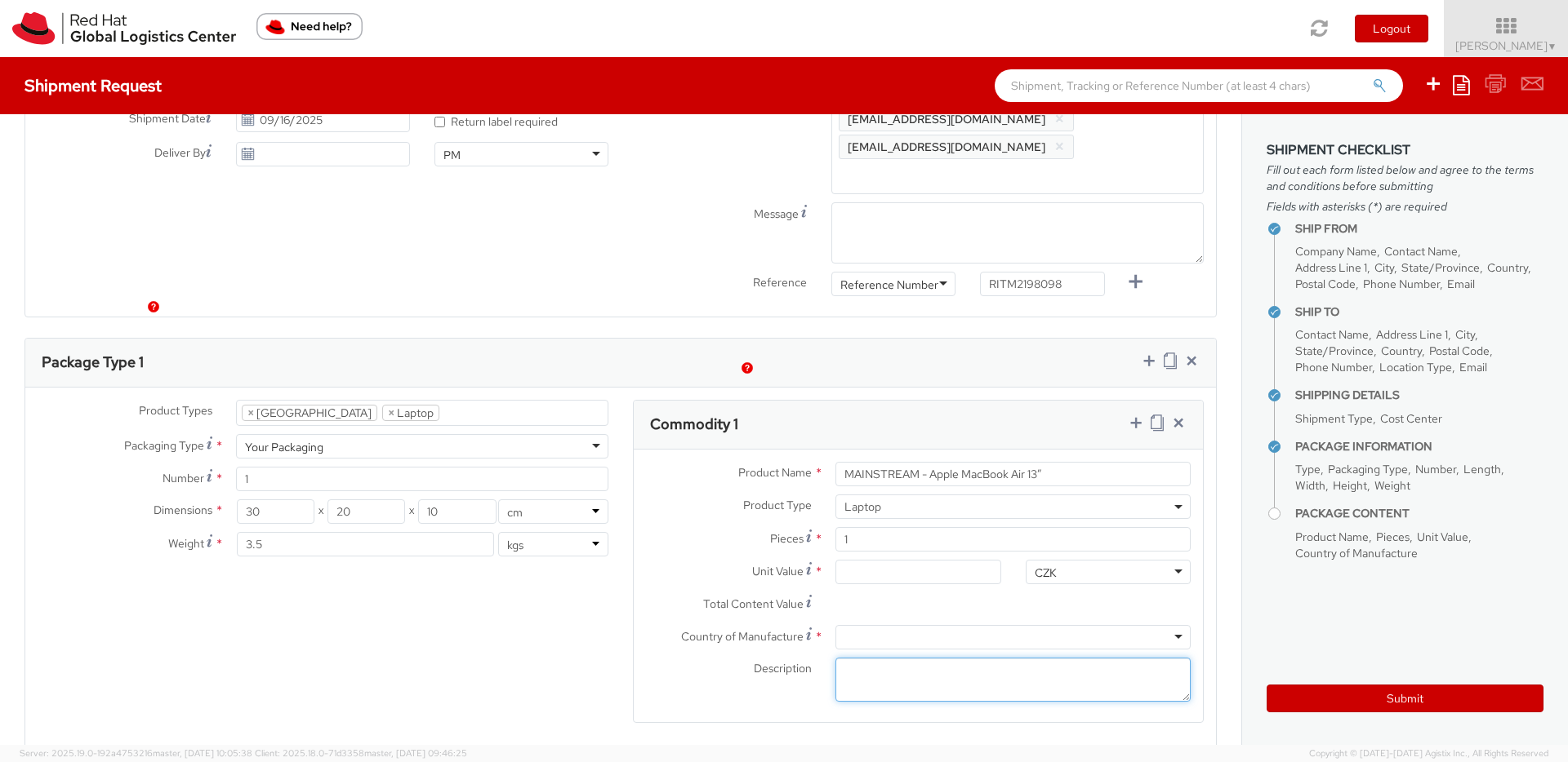
click at [882, 658] on textarea "Description *" at bounding box center [1012, 680] width 355 height 44
paste textarea "MAINSTREAM - Apple MacBook Air 13”"
paste textarea "**Not restricted"
type textarea "MAINSTREAM - Apple MacBook Air 13” **Not restricted"
click at [929, 626] on div at bounding box center [1012, 638] width 355 height 25
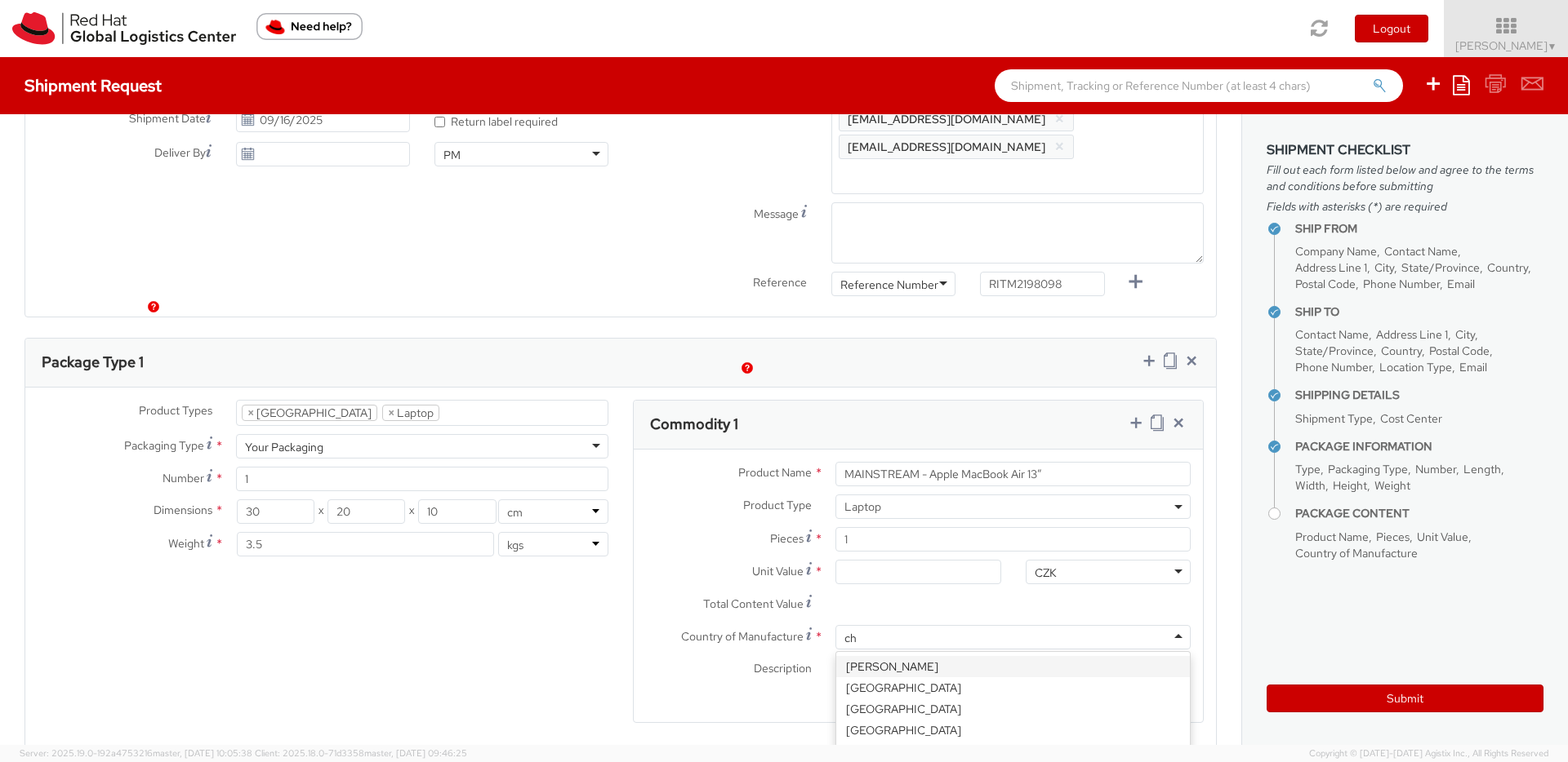
type input "chi"
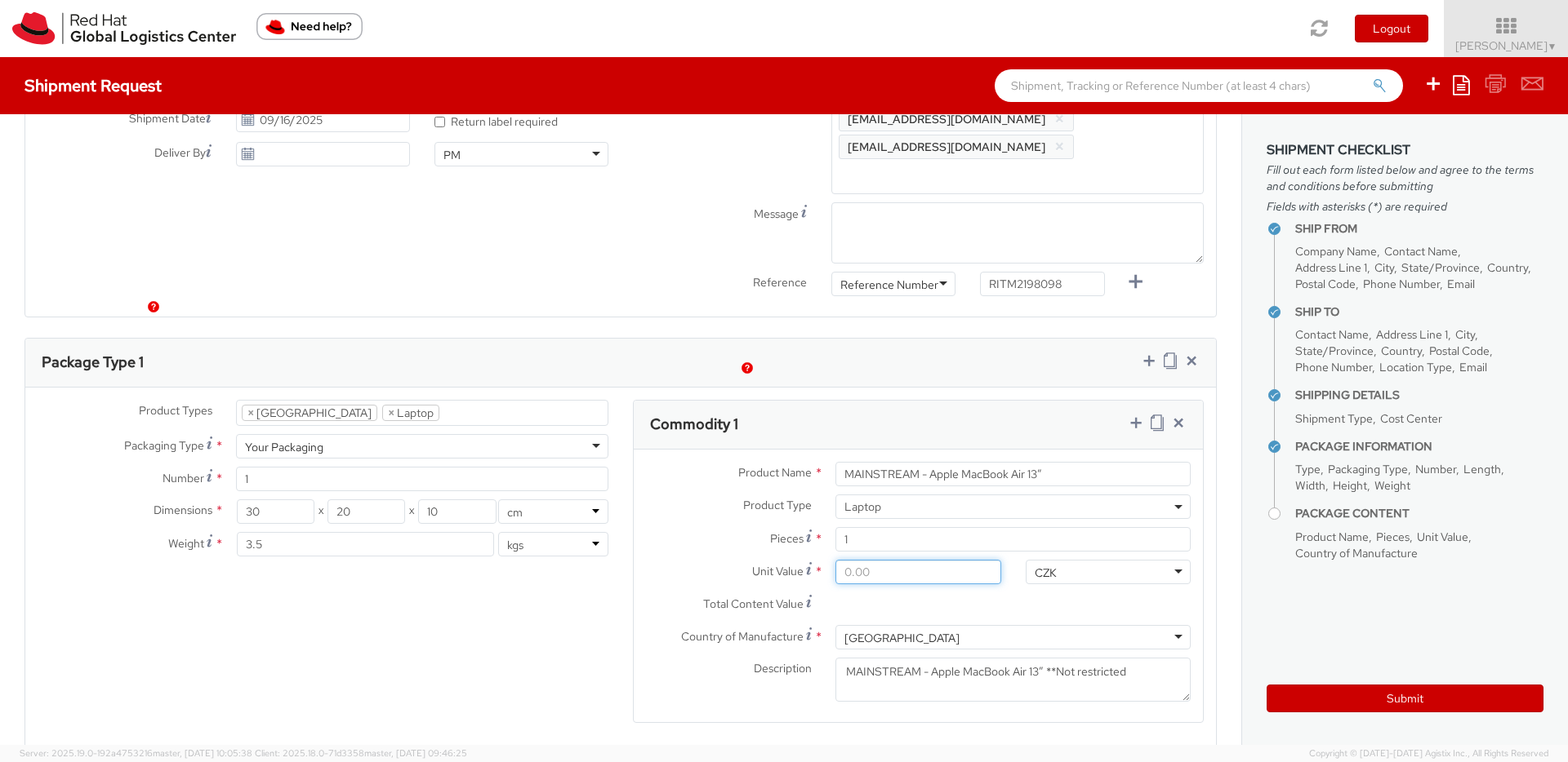
click at [858, 560] on input "Unit Value *" at bounding box center [918, 573] width 165 height 25
paste input "1,134.10"
type input "1,134.10"
click at [1045, 565] on div "CZK" at bounding box center [1045, 573] width 22 height 16
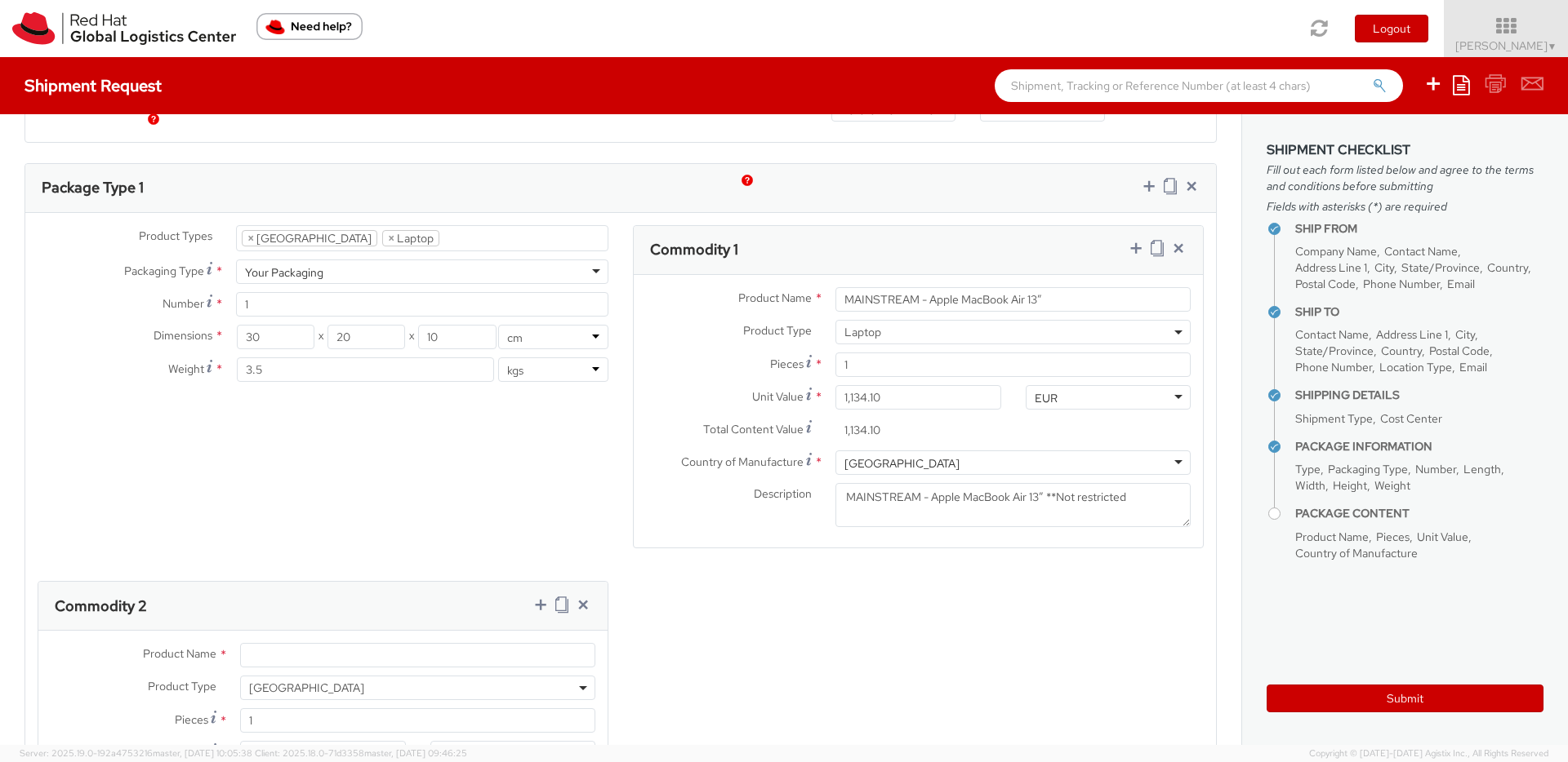
scroll to position [834, 0]
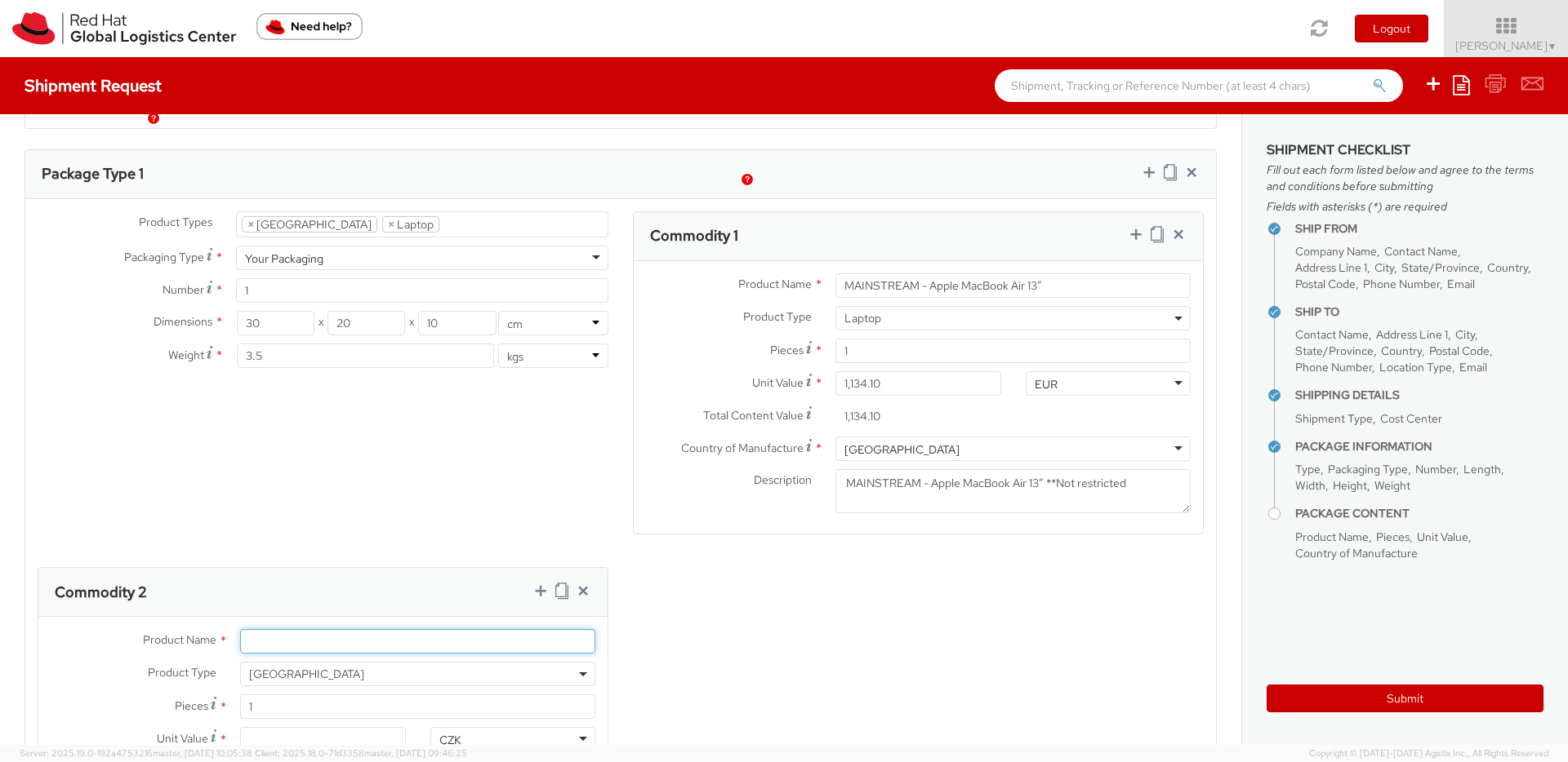
click at [273, 629] on input "Product Name *" at bounding box center [418, 642] width 355 height 25
type input "v"
paste input "USB-C Travel Hub"
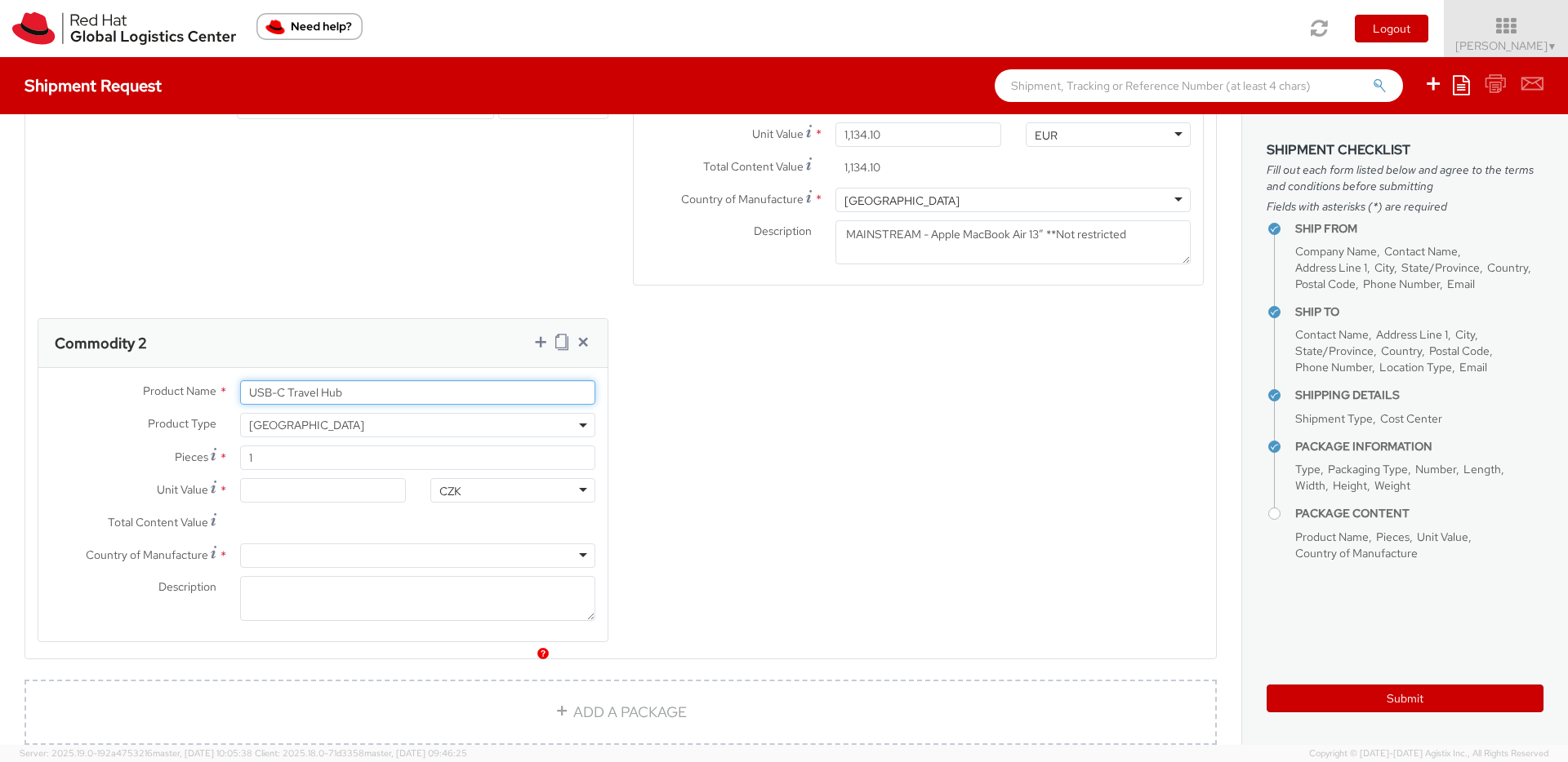
scroll to position [1090, 0]
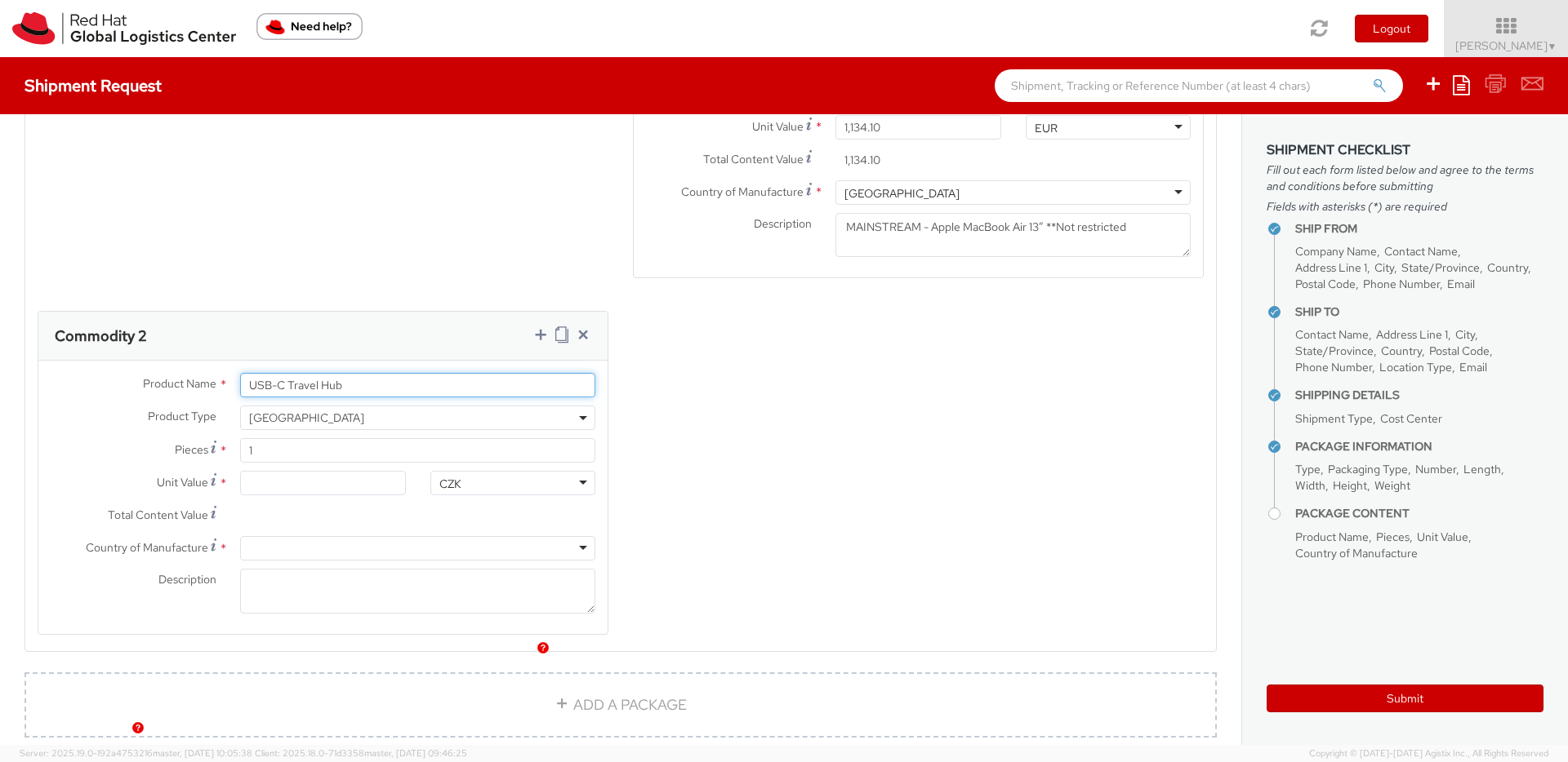
type input "USB-C Travel Hub"
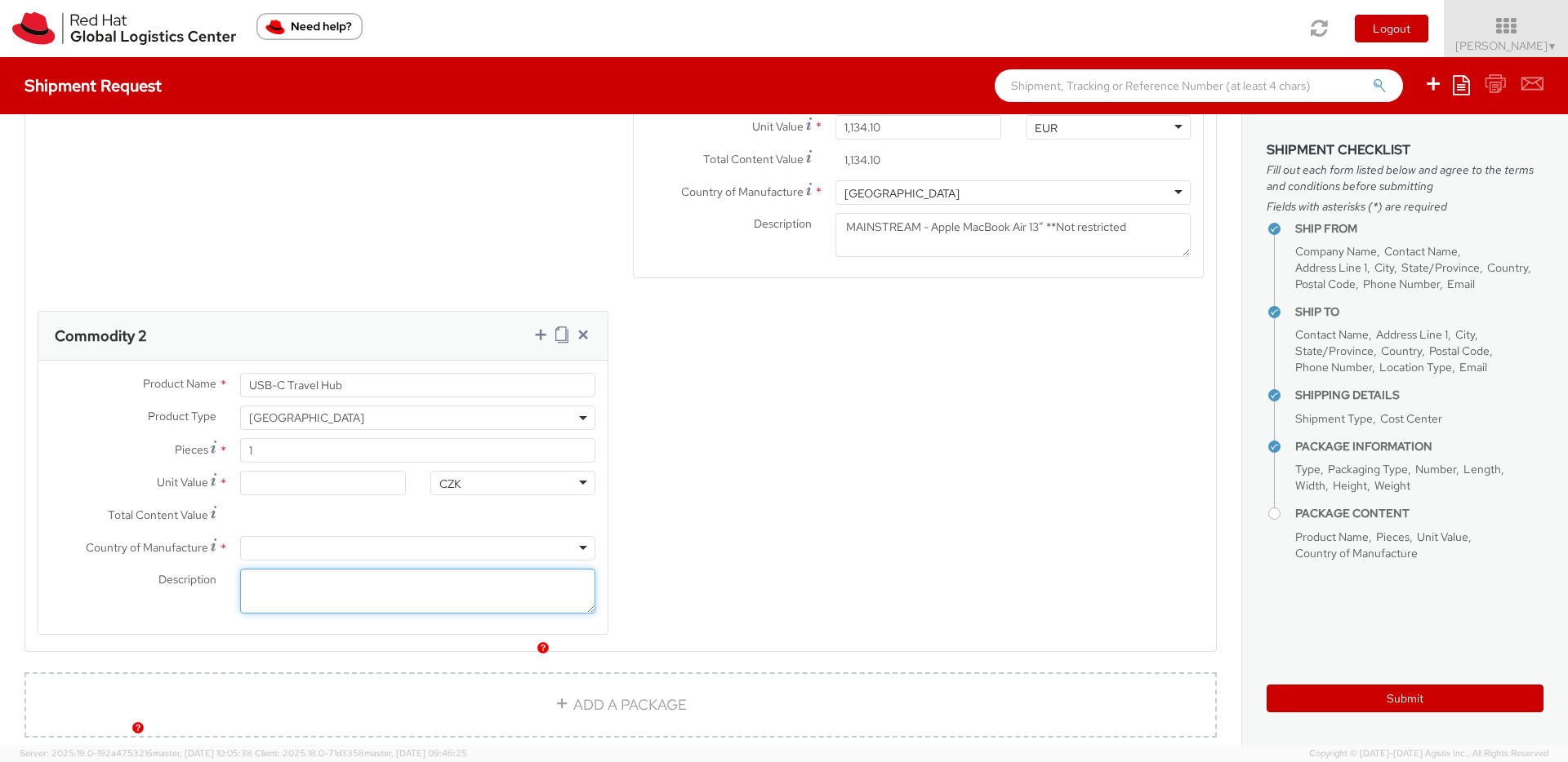
click at [282, 569] on textarea "Description *" at bounding box center [418, 591] width 355 height 44
paste textarea "USB-C Travel Hub"
type textarea "USB-C Travel Hub"
click at [270, 537] on div at bounding box center [418, 549] width 355 height 25
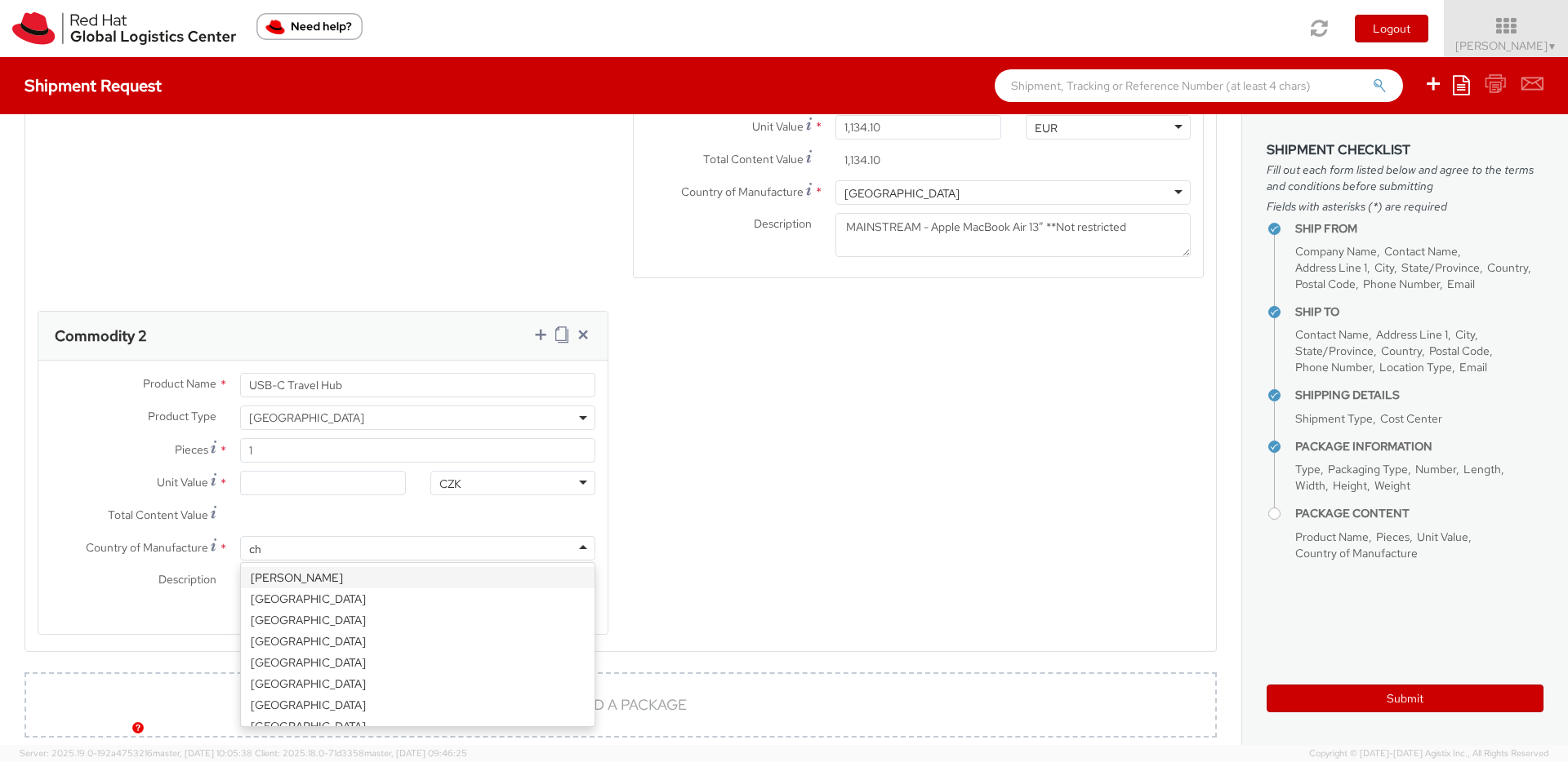
type input "chi"
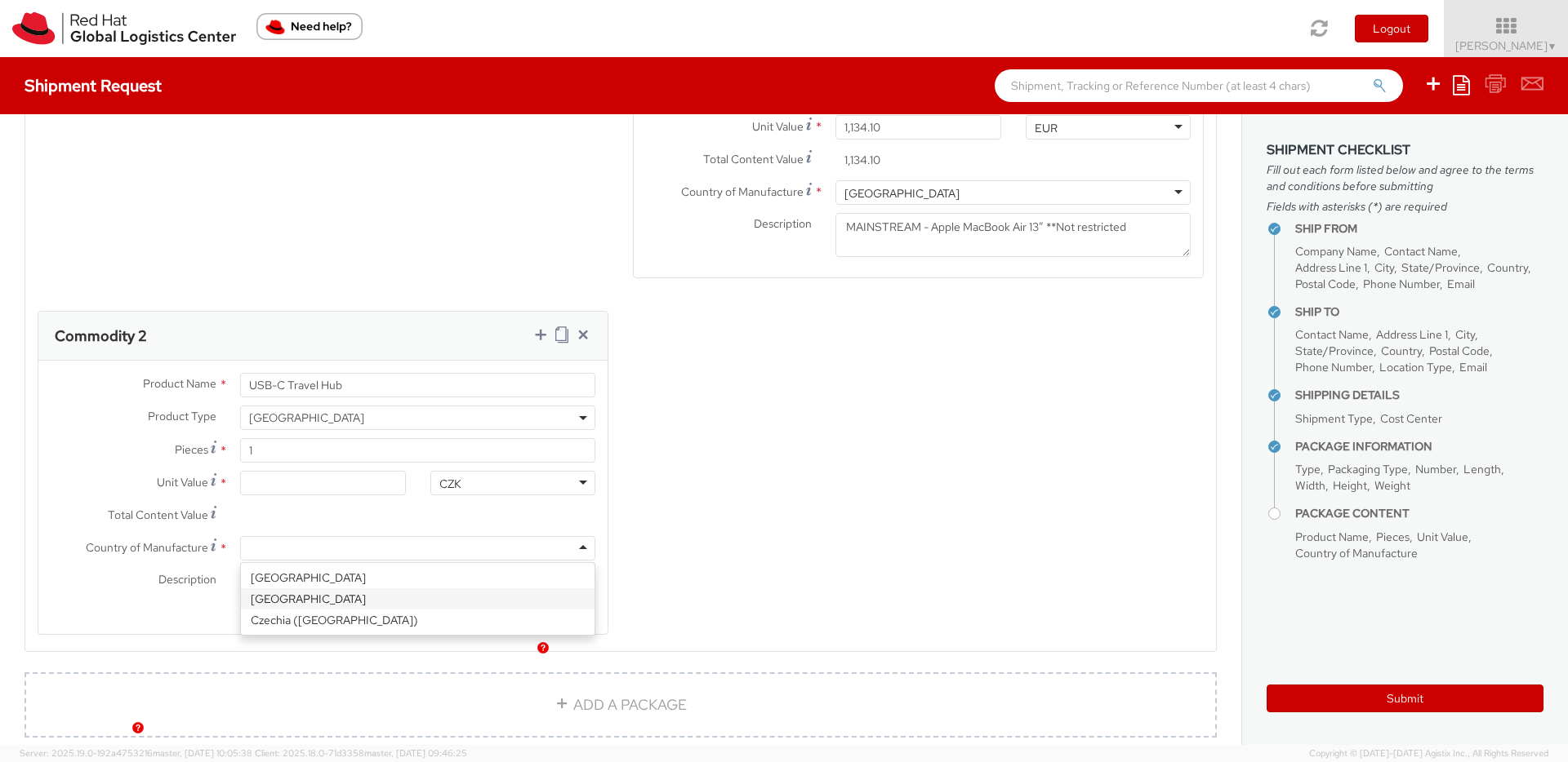
scroll to position [0, 0]
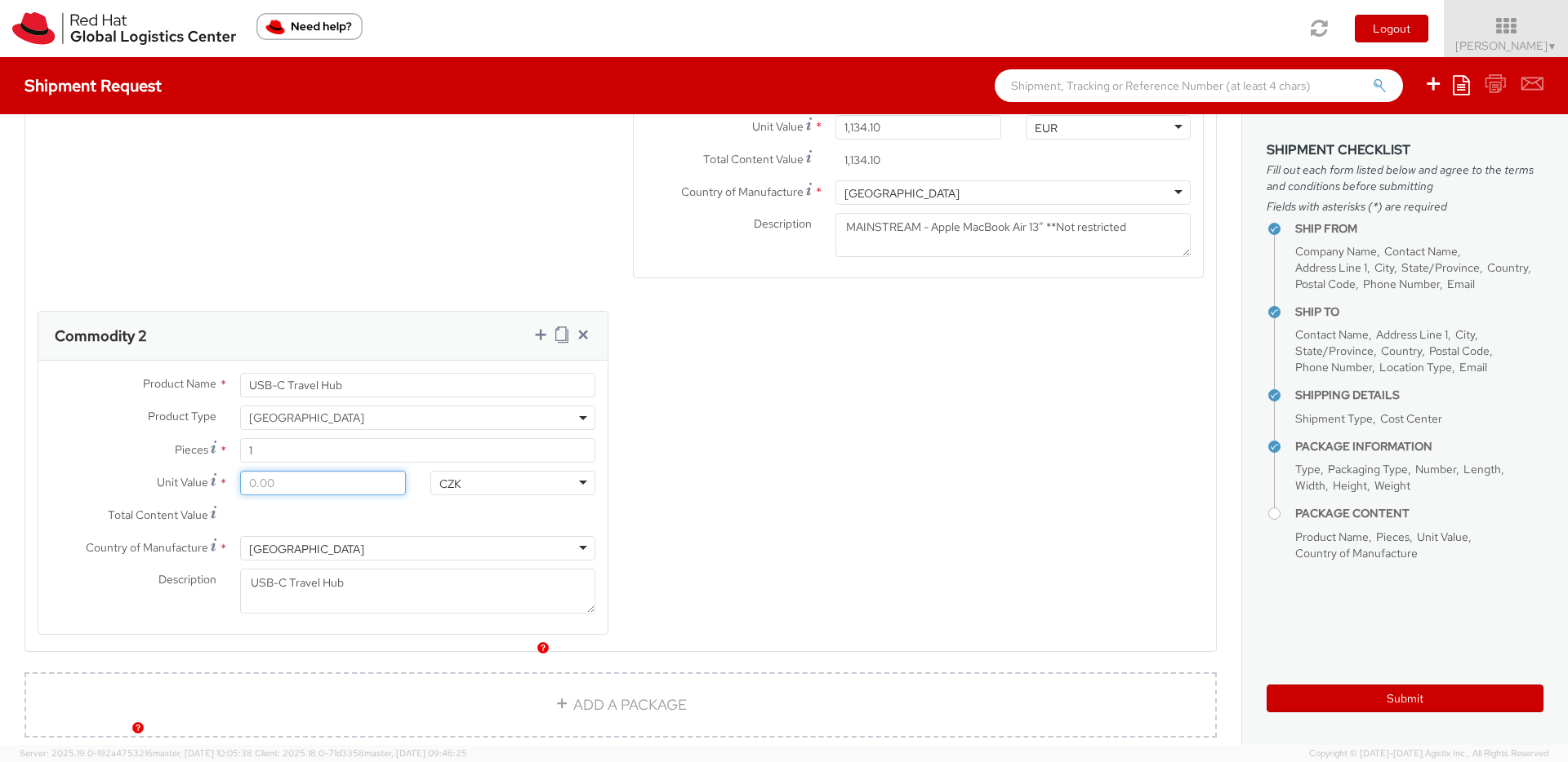
click at [271, 471] on input "Unit Value *" at bounding box center [323, 484] width 165 height 25
type input "2.00"
type input "20.00"
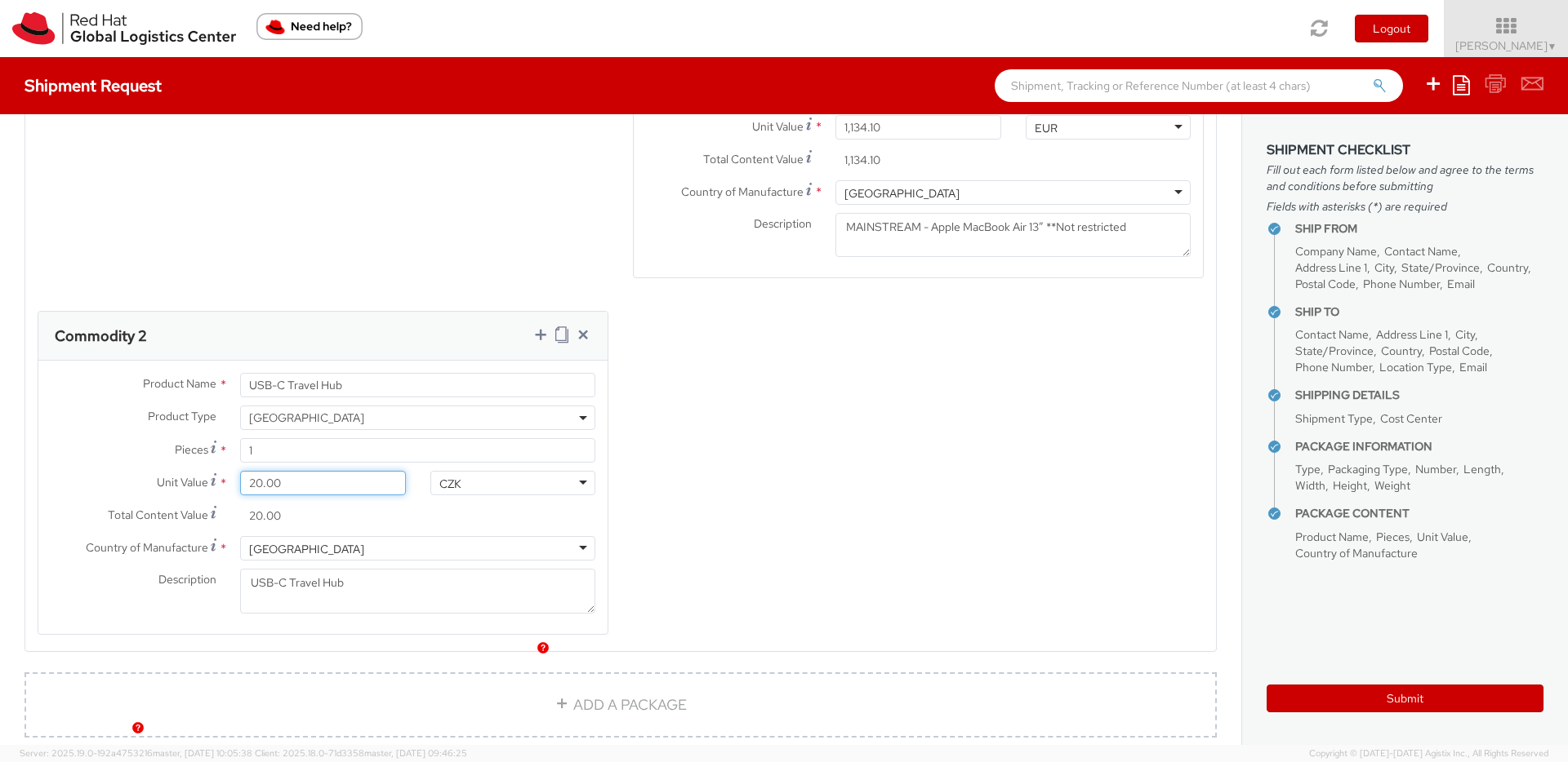
type input "200.00"
drag, startPoint x: 440, startPoint y: 427, endPoint x: 460, endPoint y: 495, distance: 70.9
click at [441, 476] on div "CZK" at bounding box center [450, 484] width 22 height 16
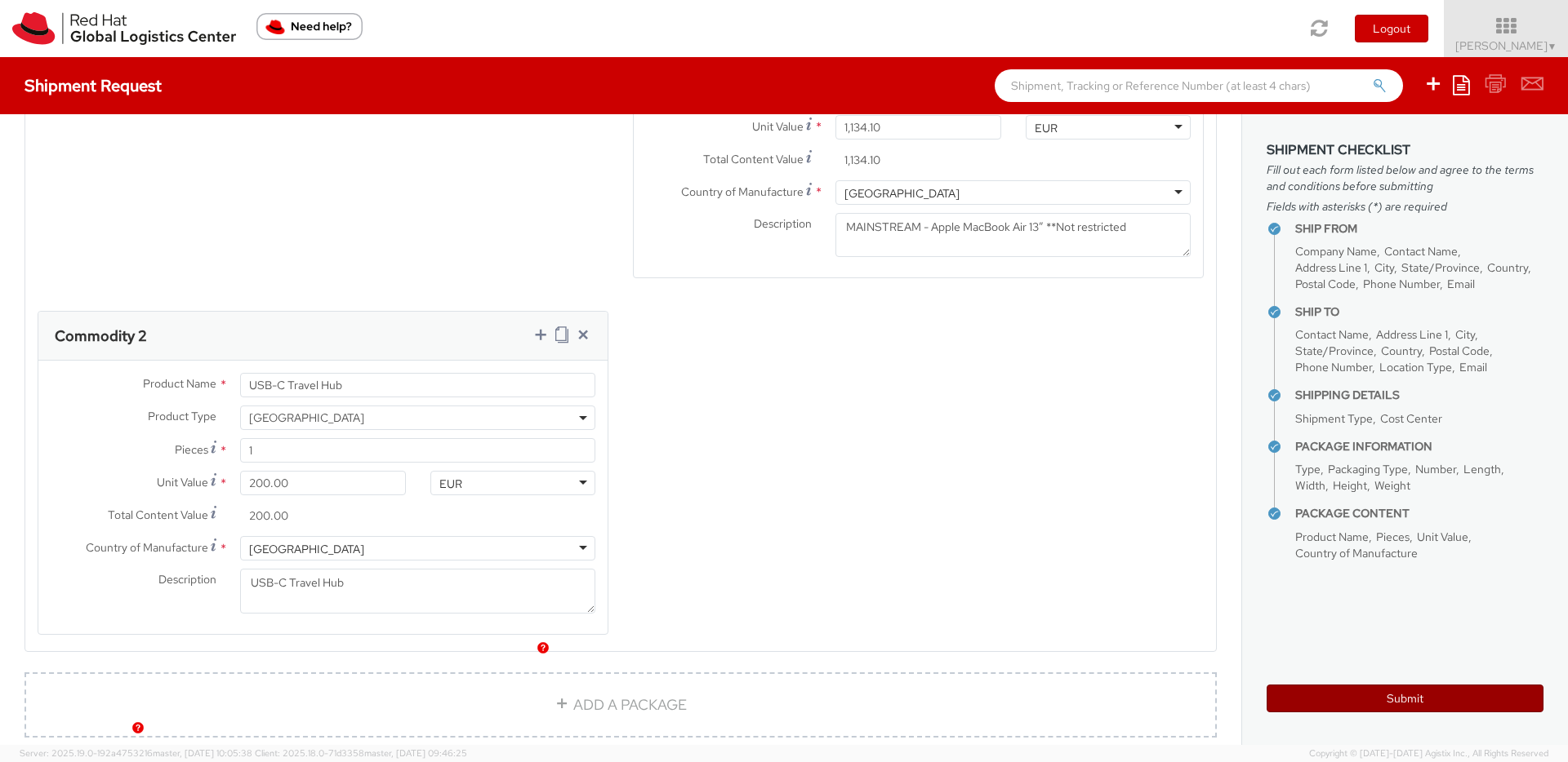
click at [1326, 695] on button "Submit" at bounding box center [1405, 699] width 276 height 27
type input "Karthik Naik"
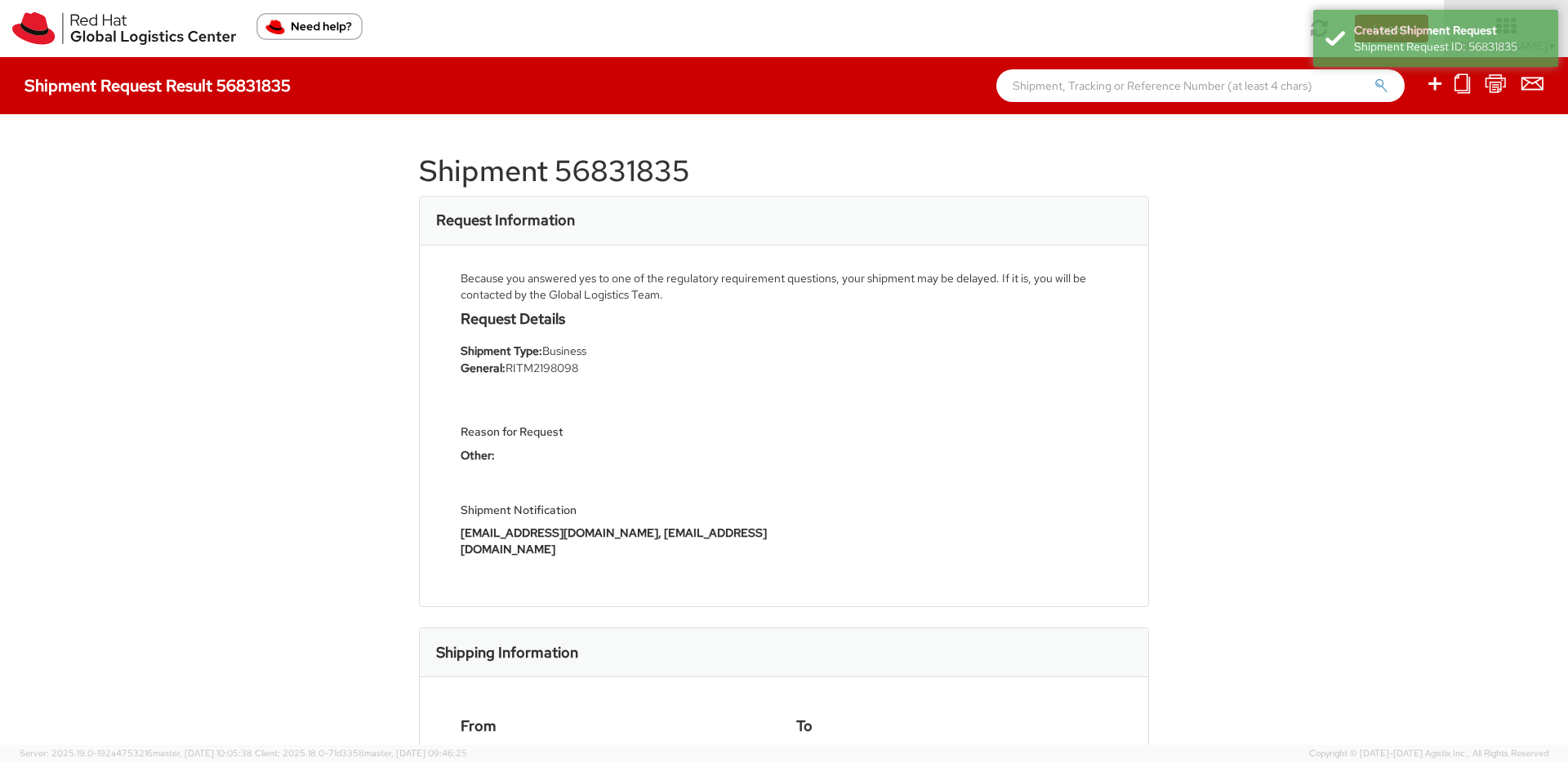
click at [633, 180] on h1 "Shipment 56831835" at bounding box center [783, 171] width 730 height 32
copy h1 "56831835"
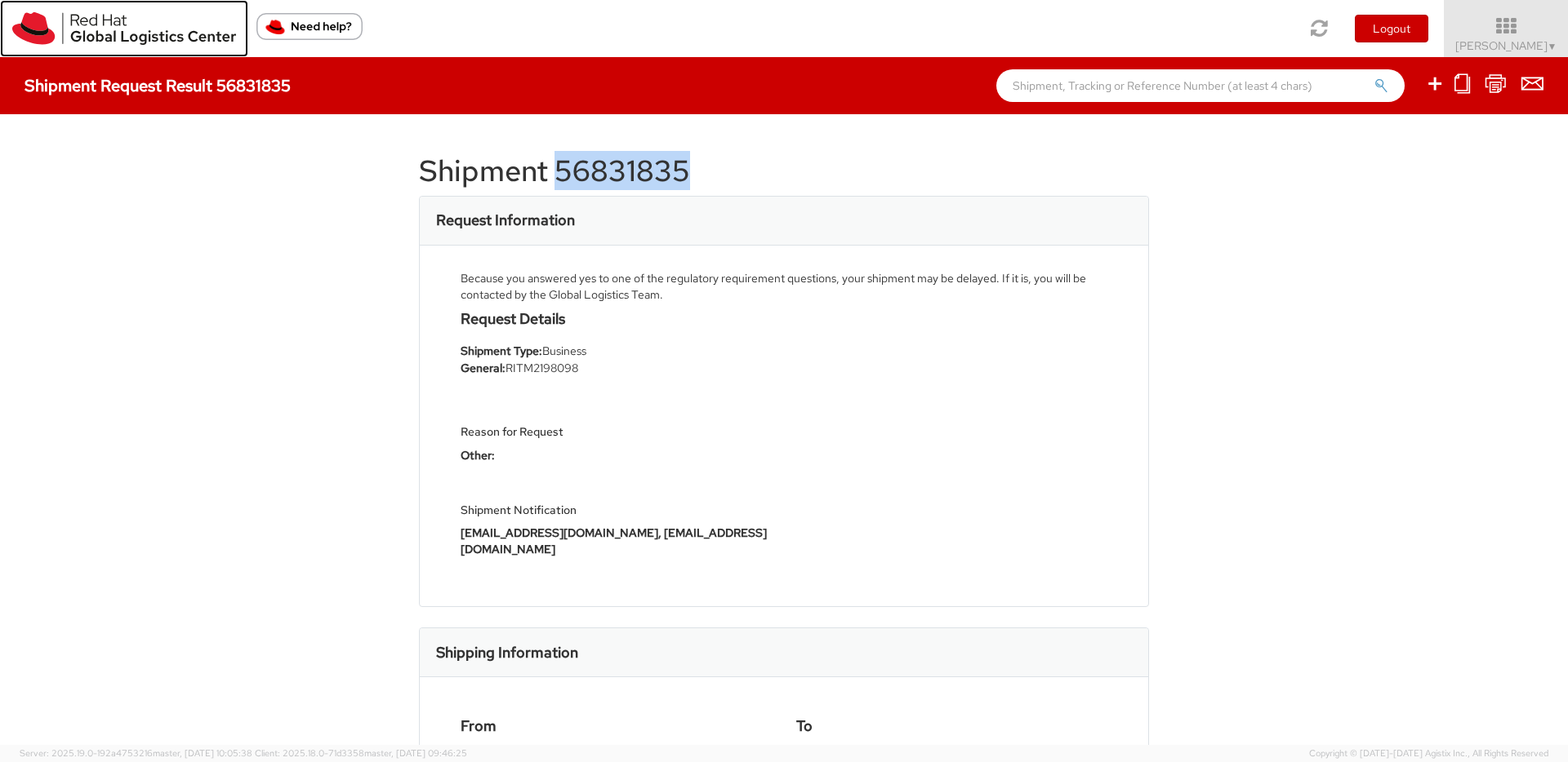
click at [48, 31] on img at bounding box center [124, 28] width 223 height 32
